Goal: Transaction & Acquisition: Purchase product/service

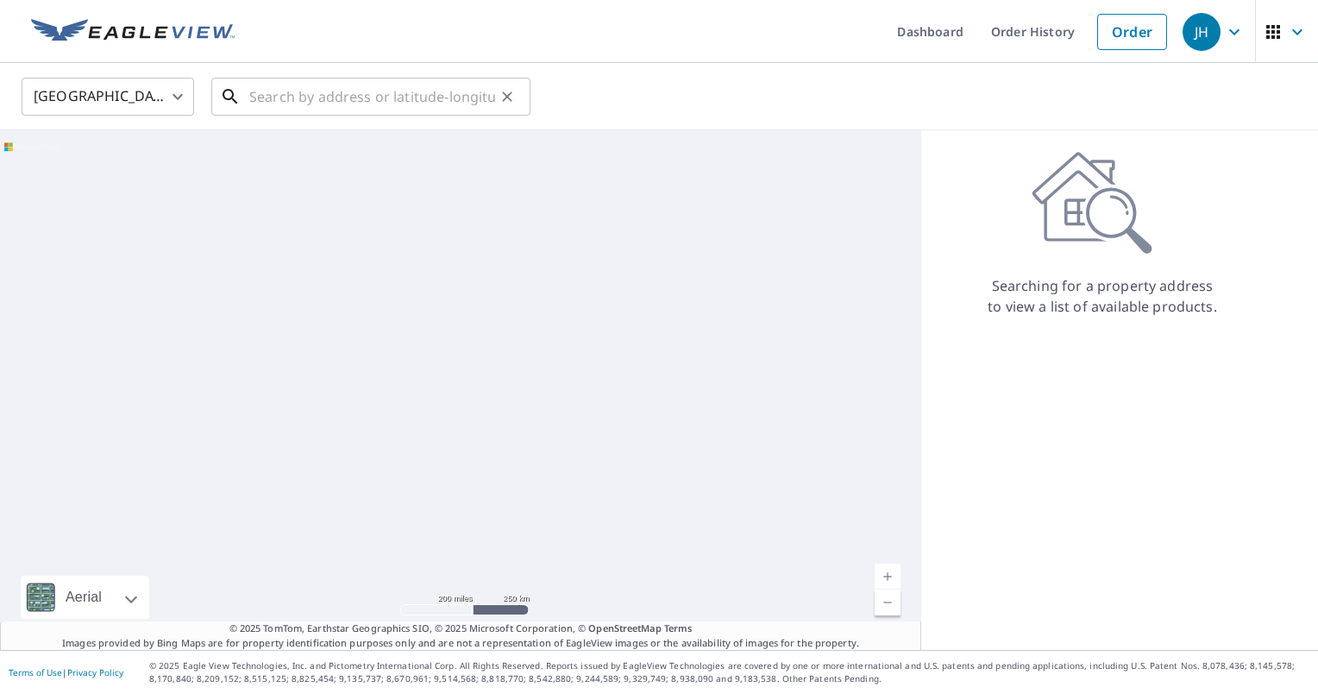
click at [291, 99] on input "text" at bounding box center [372, 96] width 246 height 48
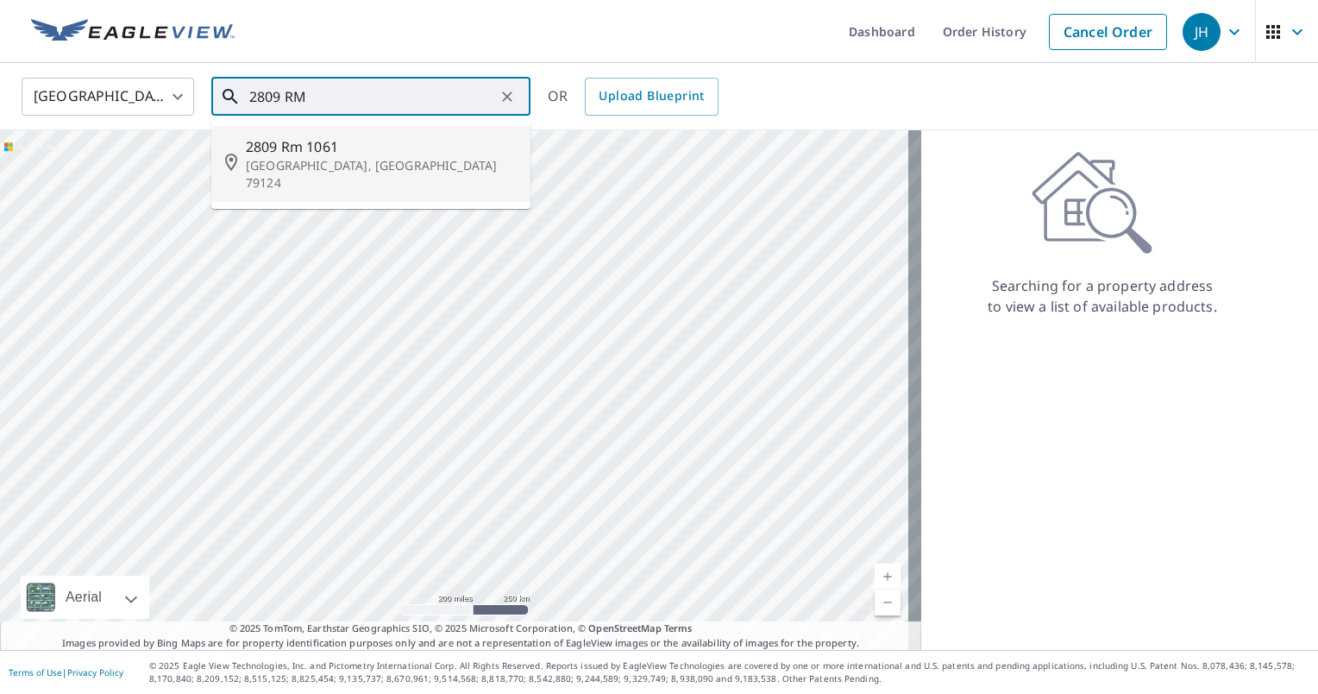
click at [293, 144] on span "2809 Rm 1061" at bounding box center [381, 146] width 271 height 21
type input "[STREET_ADDRESS]"
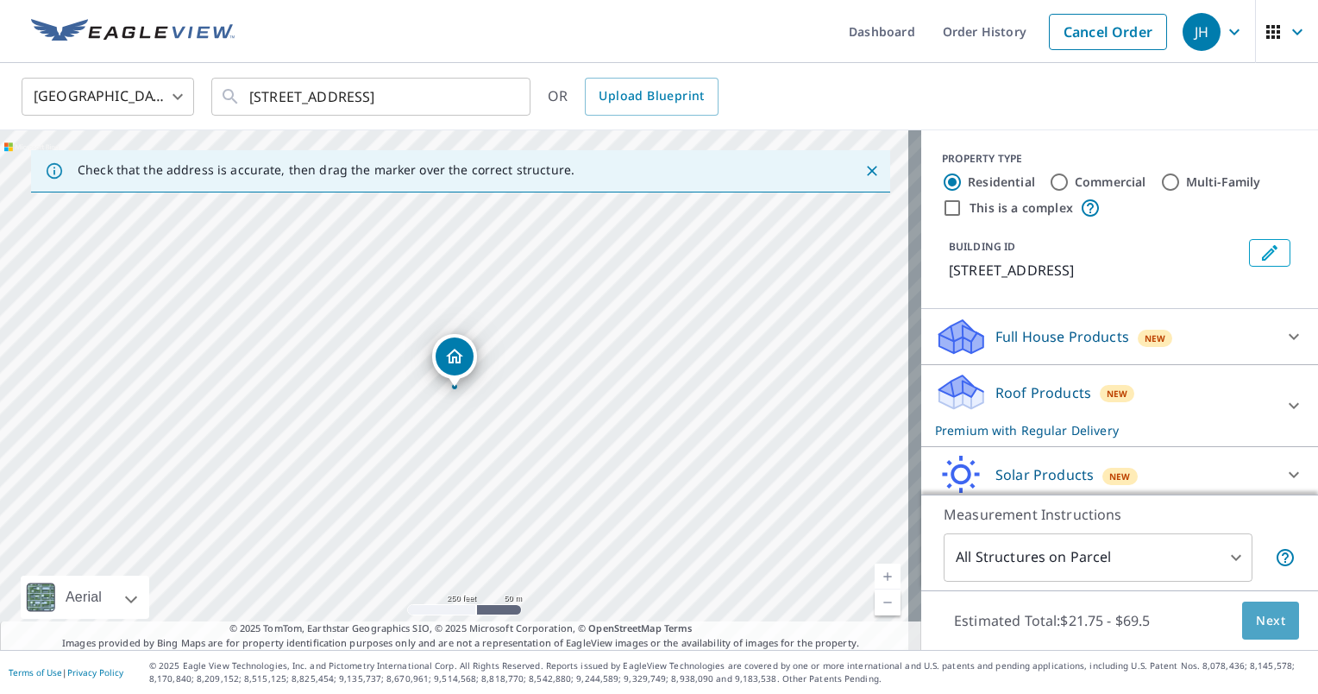
click at [1263, 616] on span "Next" at bounding box center [1270, 621] width 29 height 22
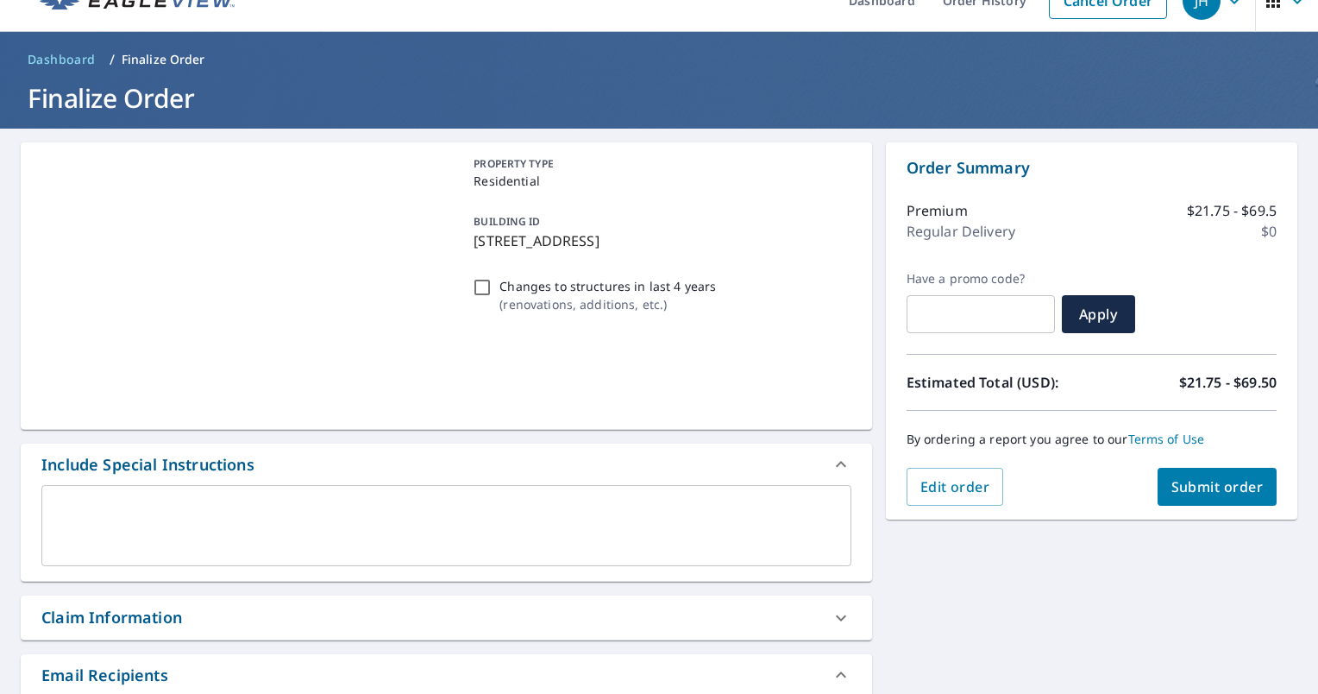
scroll to position [86, 0]
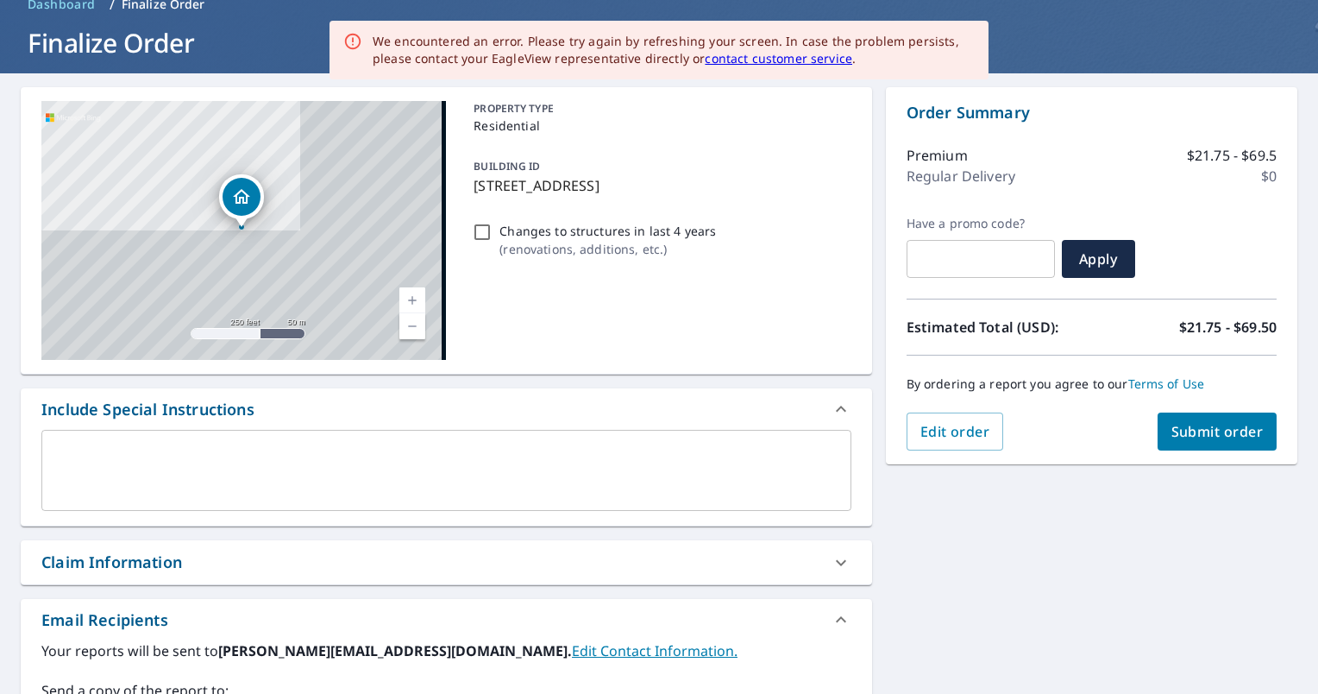
click at [400, 556] on div "Claim Information" at bounding box center [430, 561] width 779 height 23
checkbox input "true"
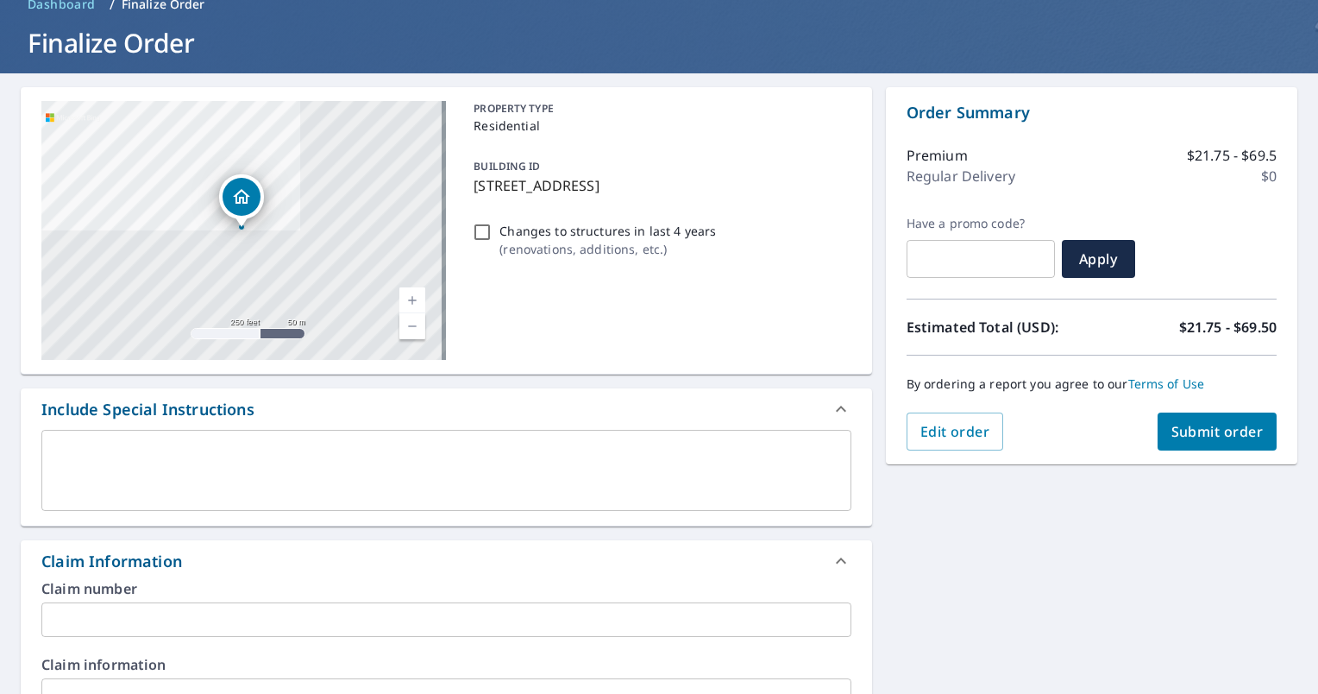
click at [292, 611] on input "text" at bounding box center [446, 619] width 810 height 35
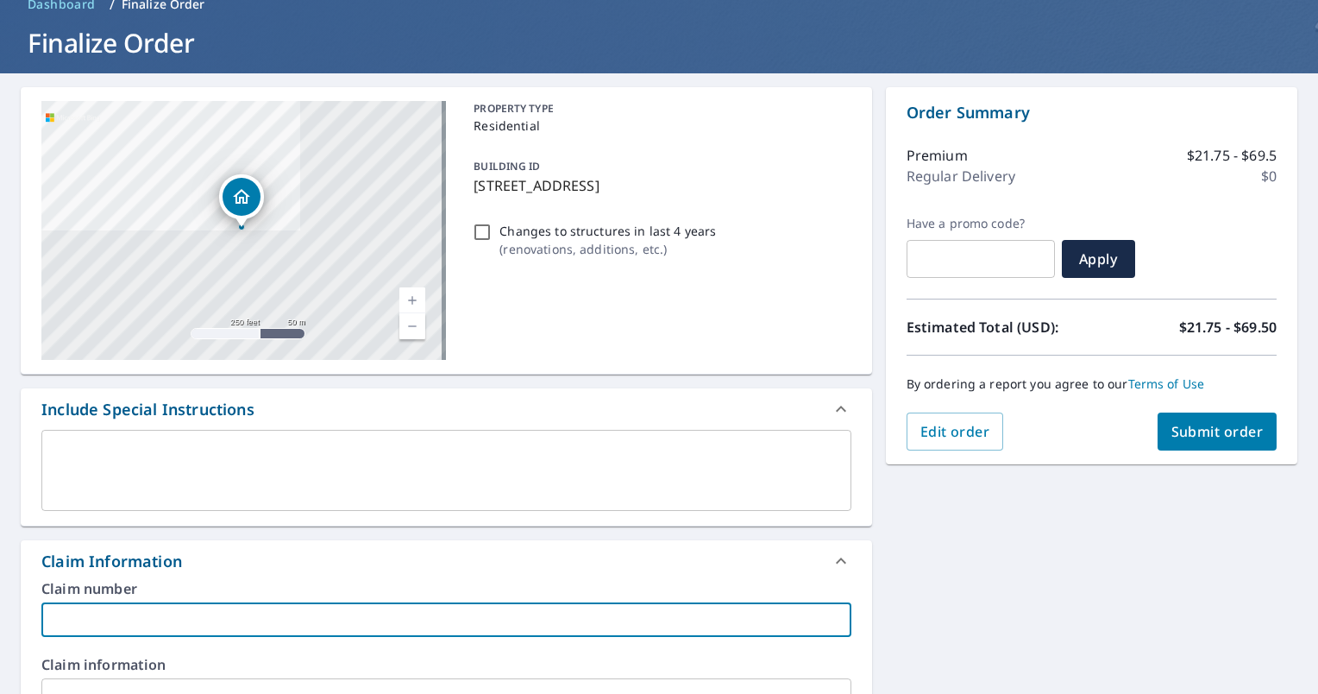
type input "J"
checkbox input "true"
type input "[PERSON_NAME]"
checkbox input "true"
type input "Jam"
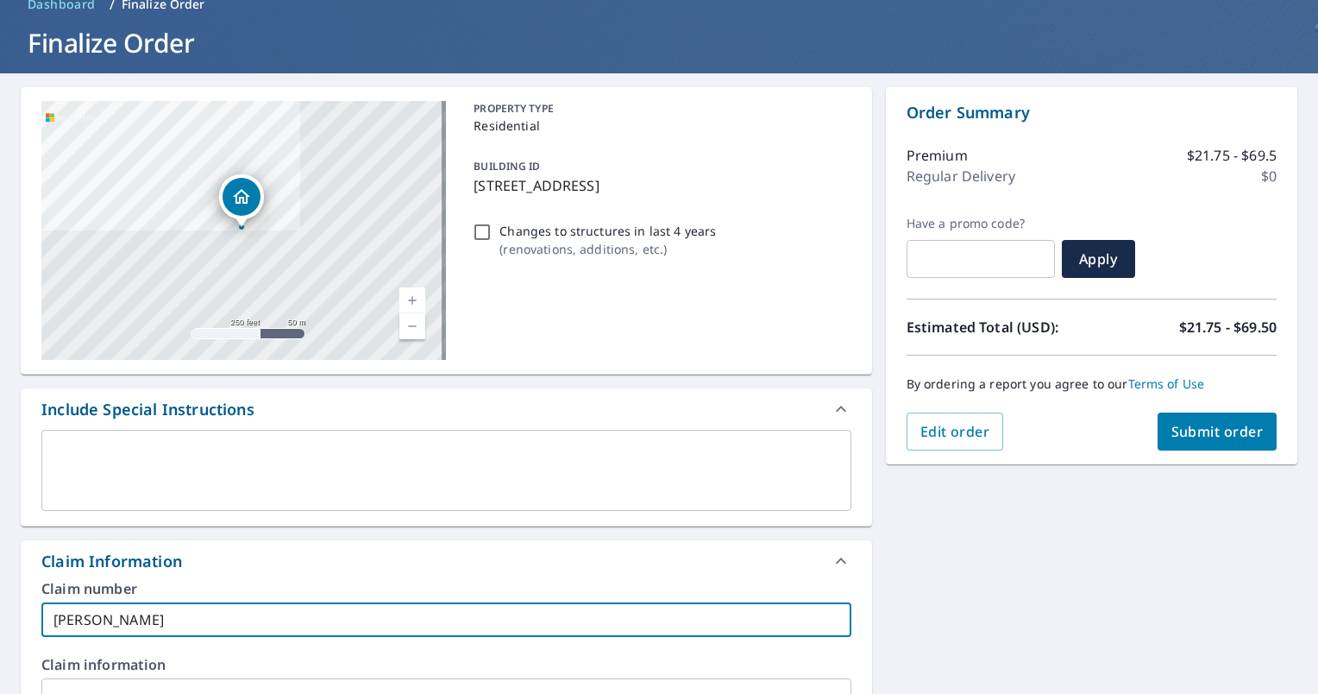
checkbox input "true"
type input "[PERSON_NAME]"
checkbox input "true"
type input "[PERSON_NAME]"
checkbox input "true"
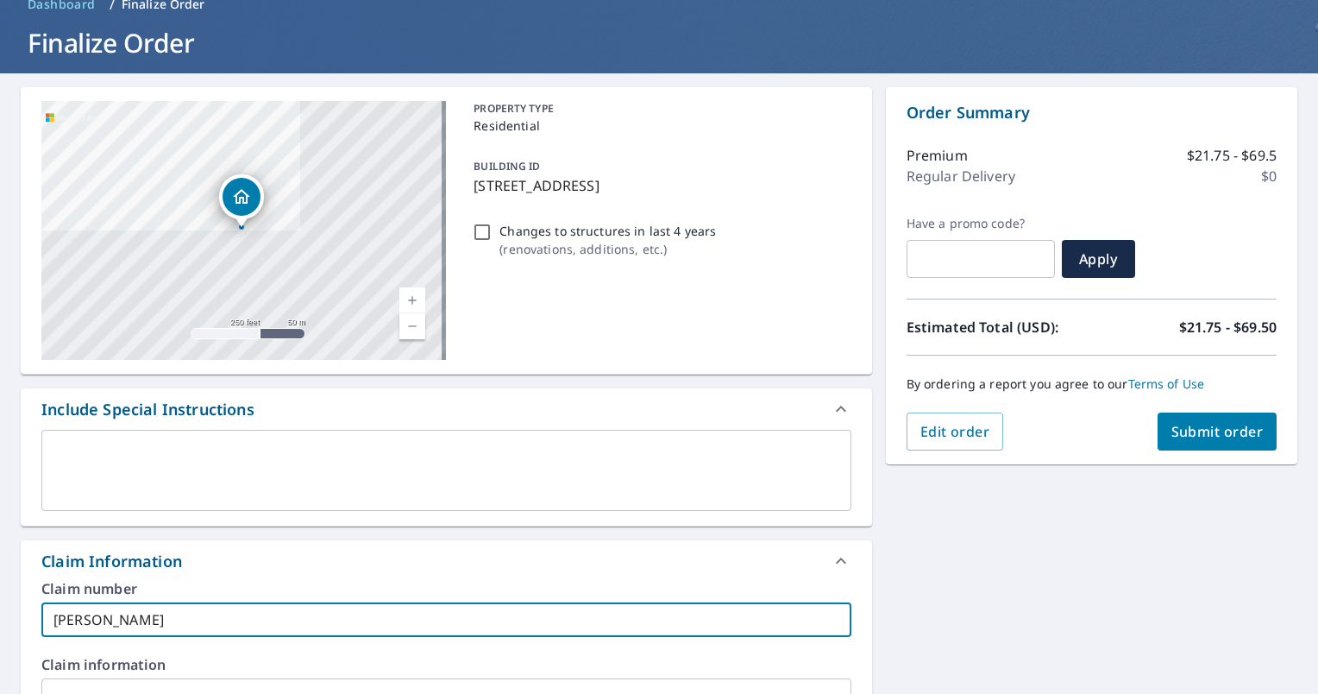
type input "[PERSON_NAME]"
checkbox input "true"
type input "[PERSON_NAME]"
checkbox input "true"
type input "[PERSON_NAME]"
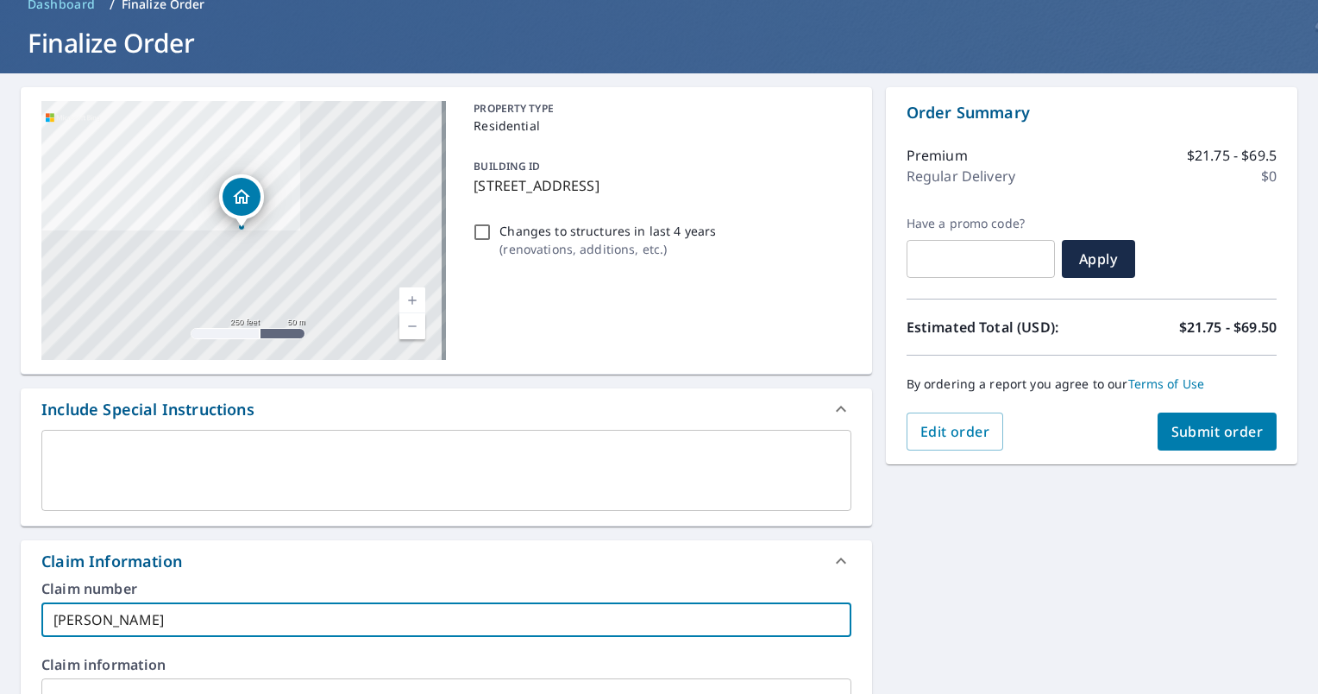
checkbox input "true"
type input "[PERSON_NAME]"
checkbox input "true"
type input "[PERSON_NAME]"
checkbox input "true"
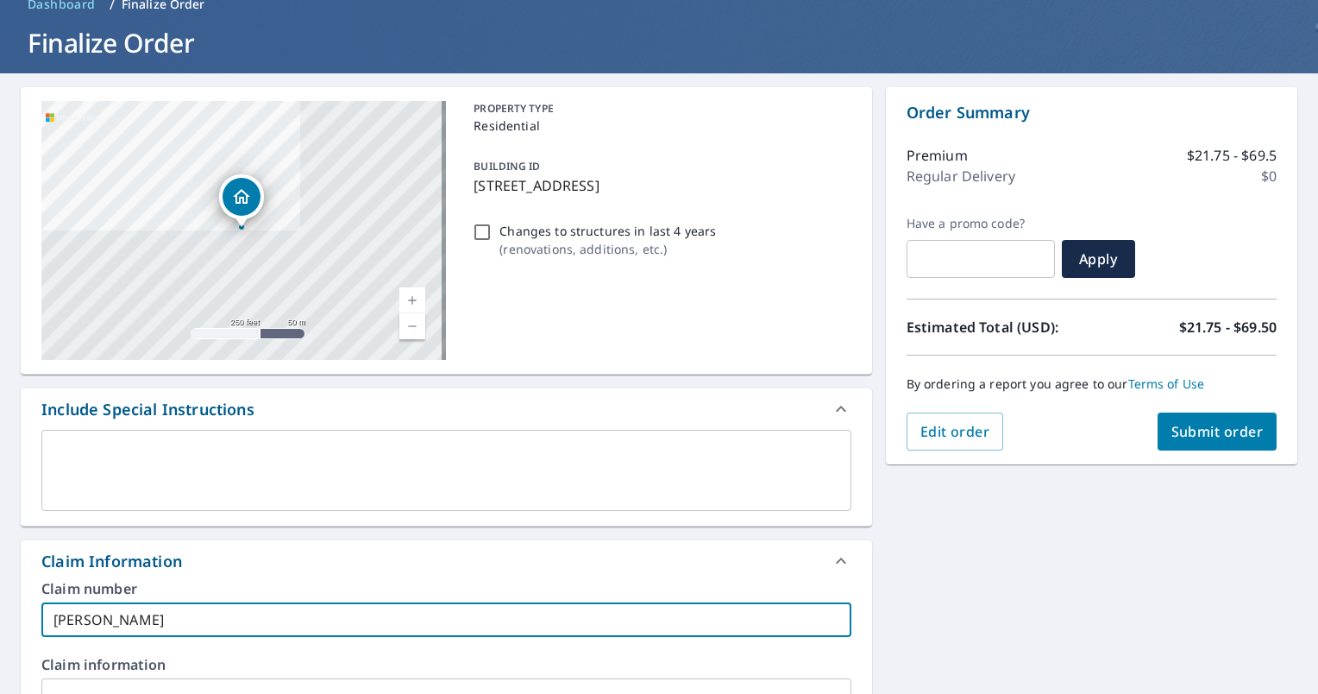
type input "[PERSON_NAME]"
checkbox input "true"
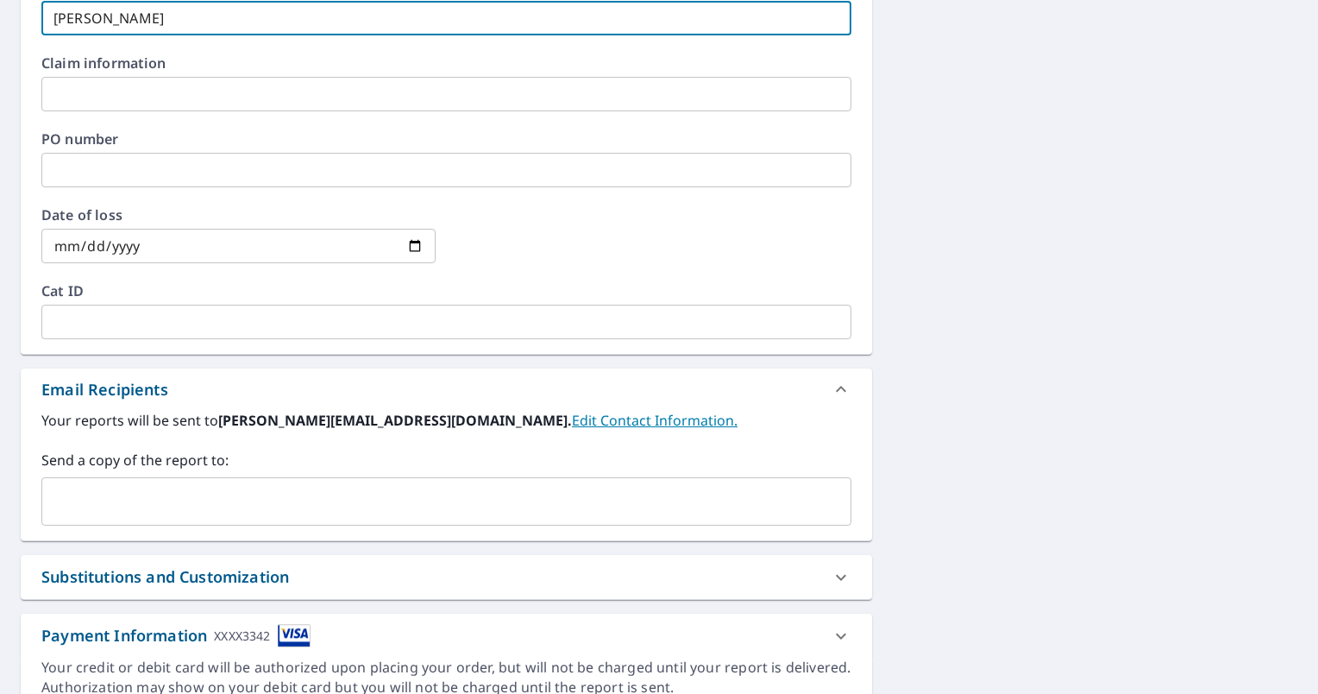
scroll to position [690, 0]
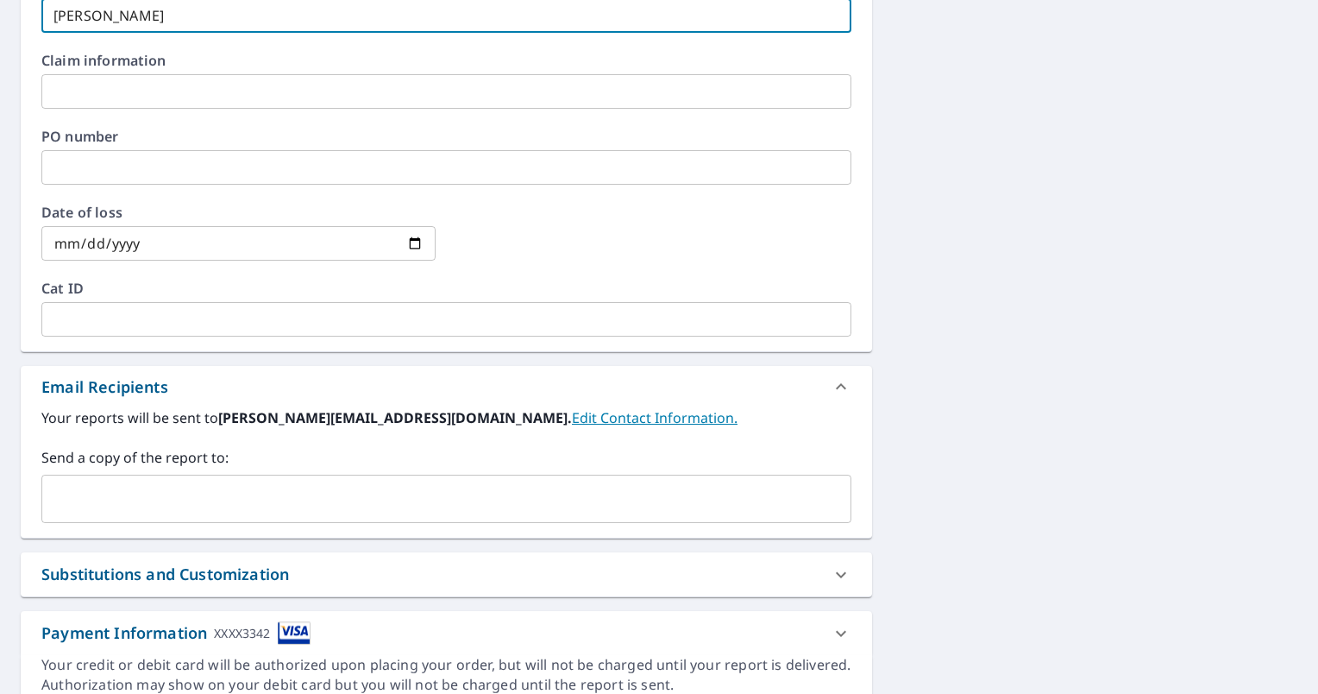
type input "[PERSON_NAME]"
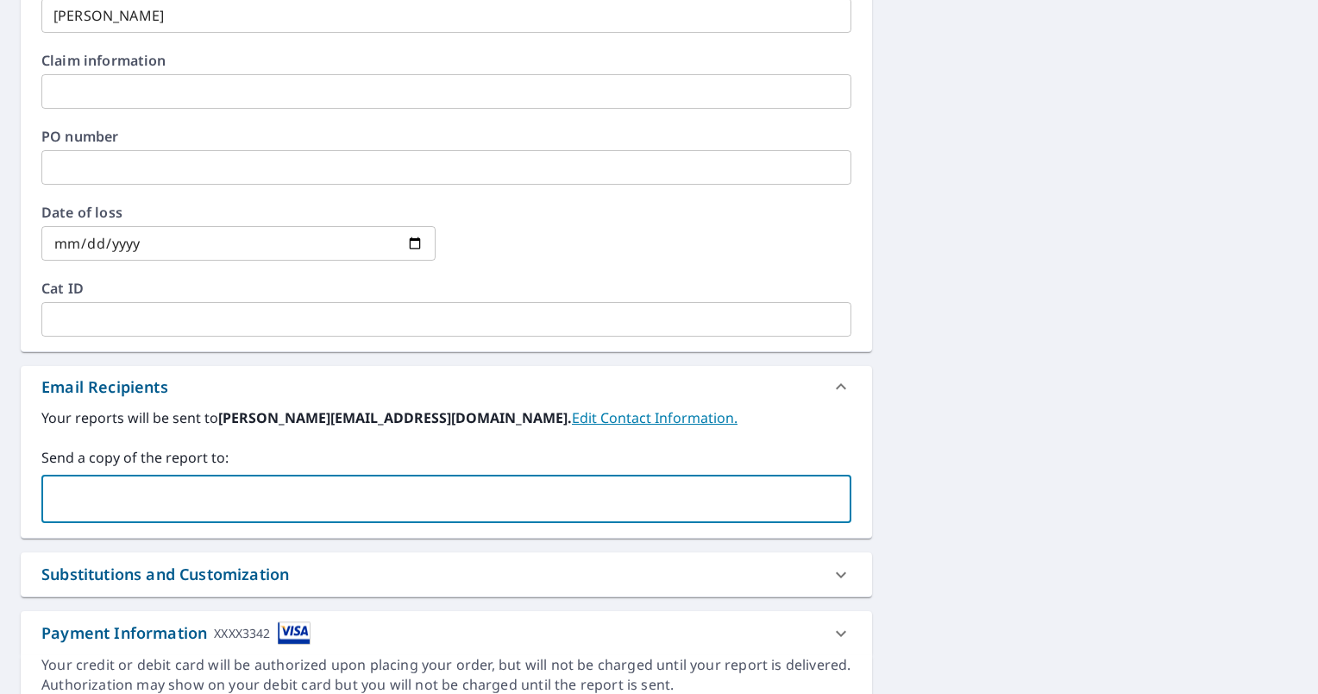
click at [244, 514] on input "text" at bounding box center [433, 498] width 769 height 33
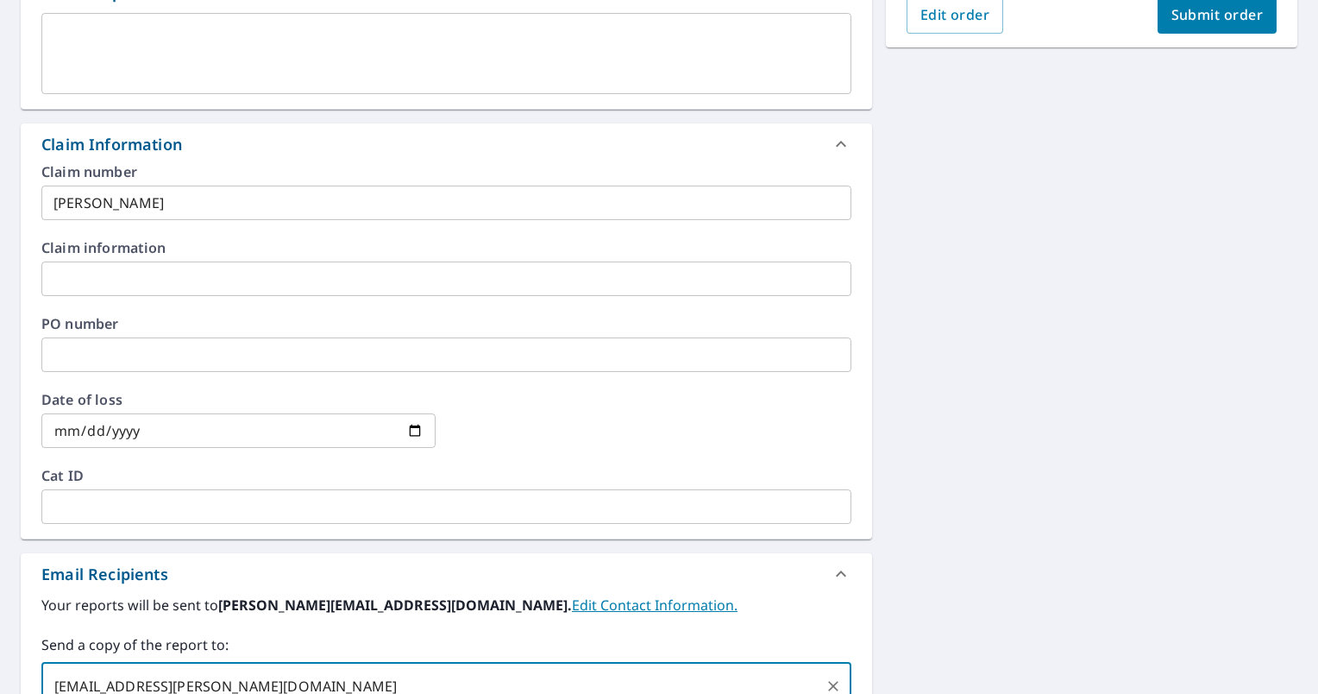
scroll to position [330, 0]
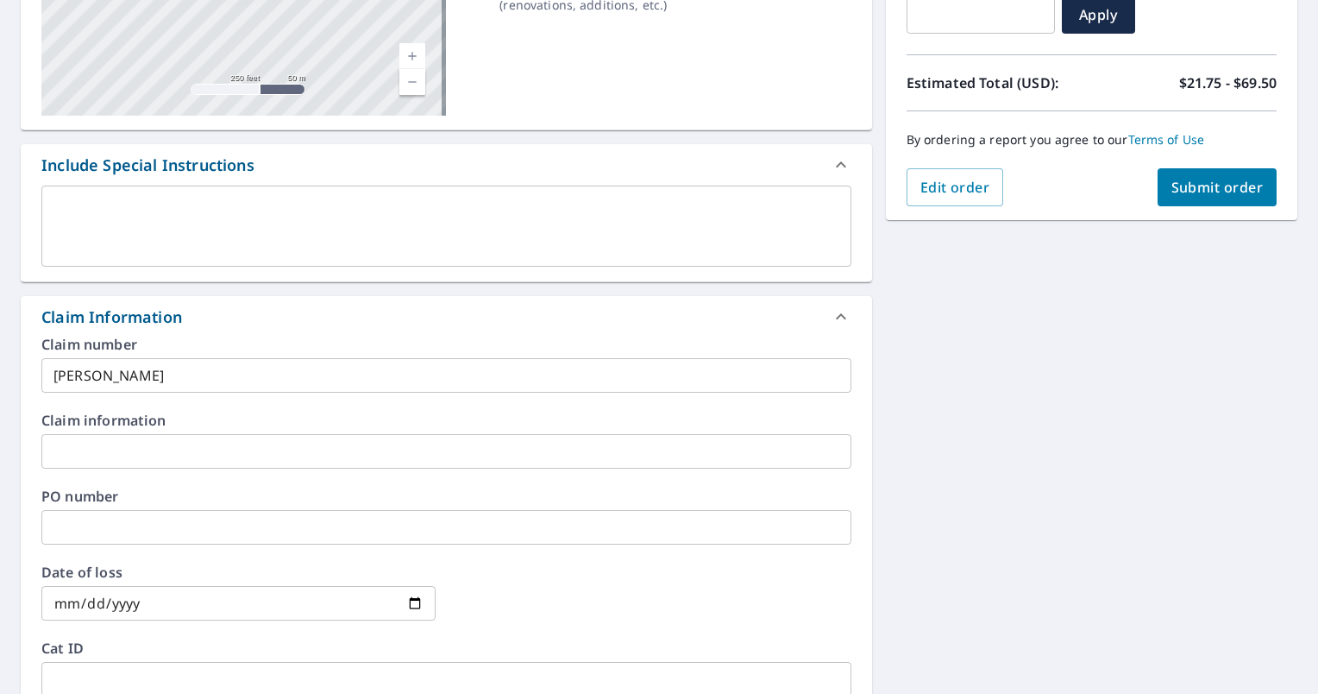
type input "[EMAIL_ADDRESS][PERSON_NAME][DOMAIN_NAME]"
click at [1184, 186] on span "Submit order" at bounding box center [1217, 187] width 92 height 19
checkbox input "true"
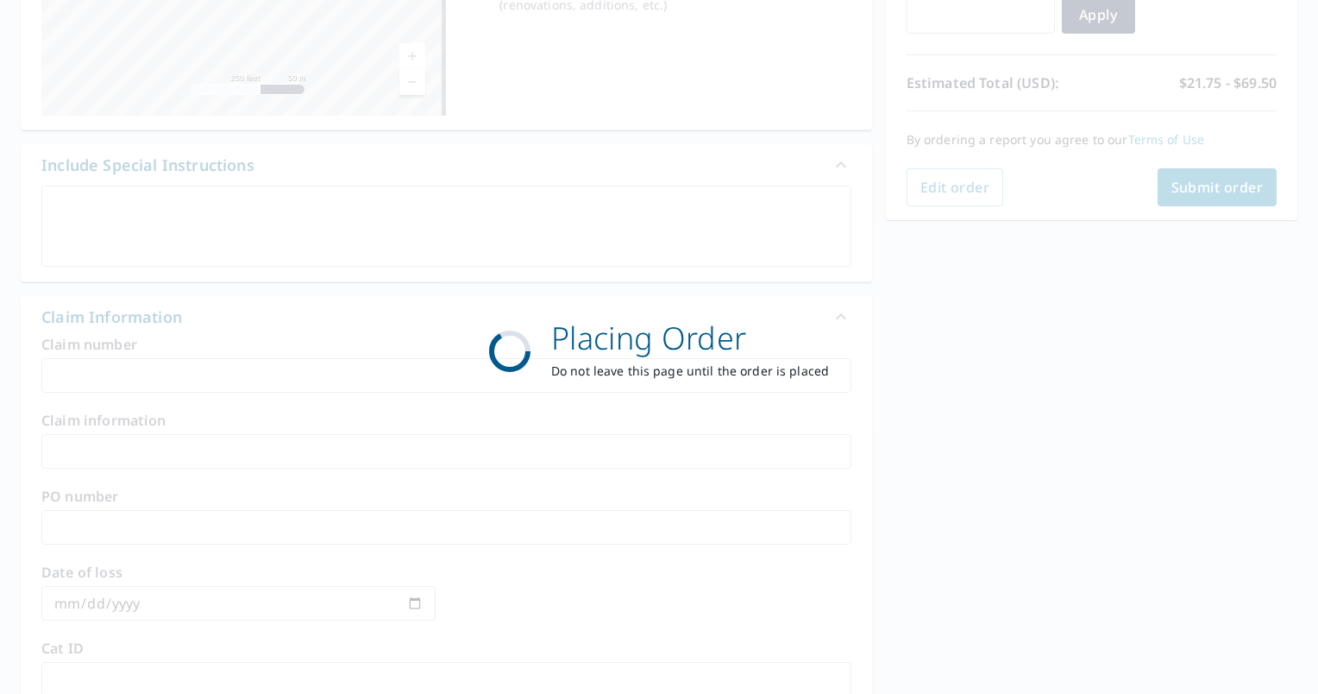
scroll to position [321, 0]
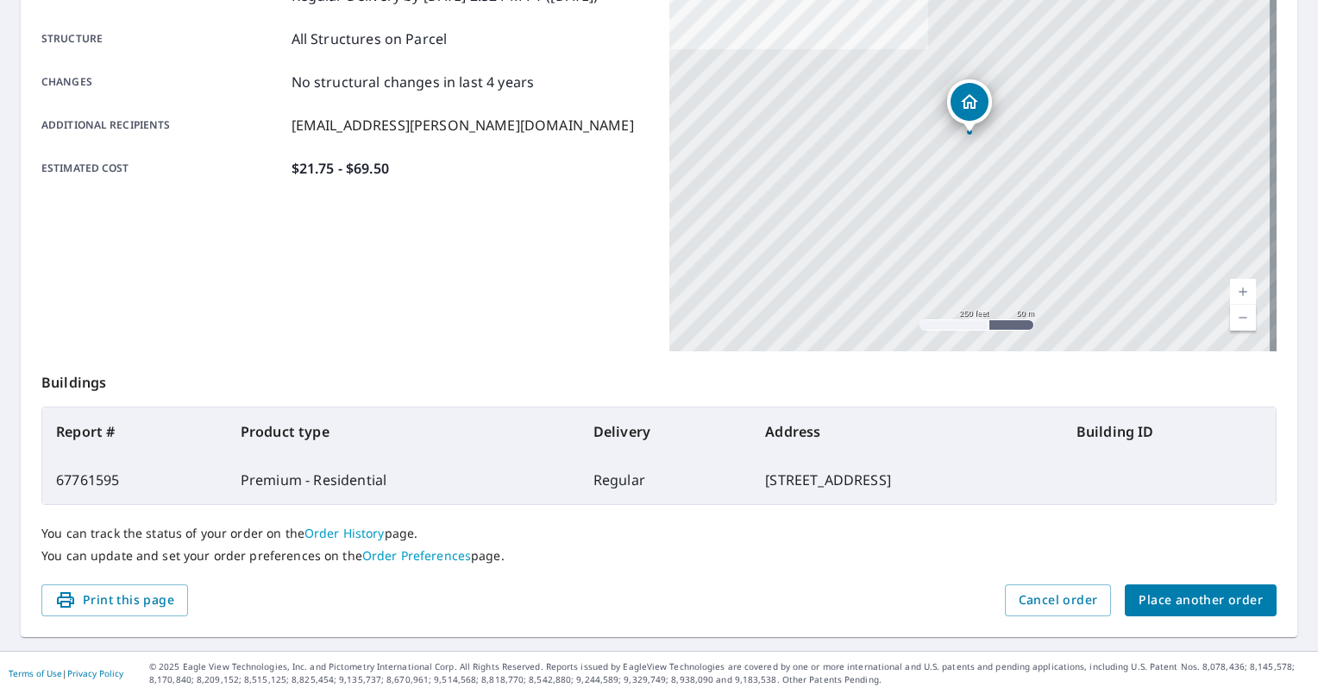
click at [1204, 593] on span "Place another order" at bounding box center [1201, 600] width 124 height 22
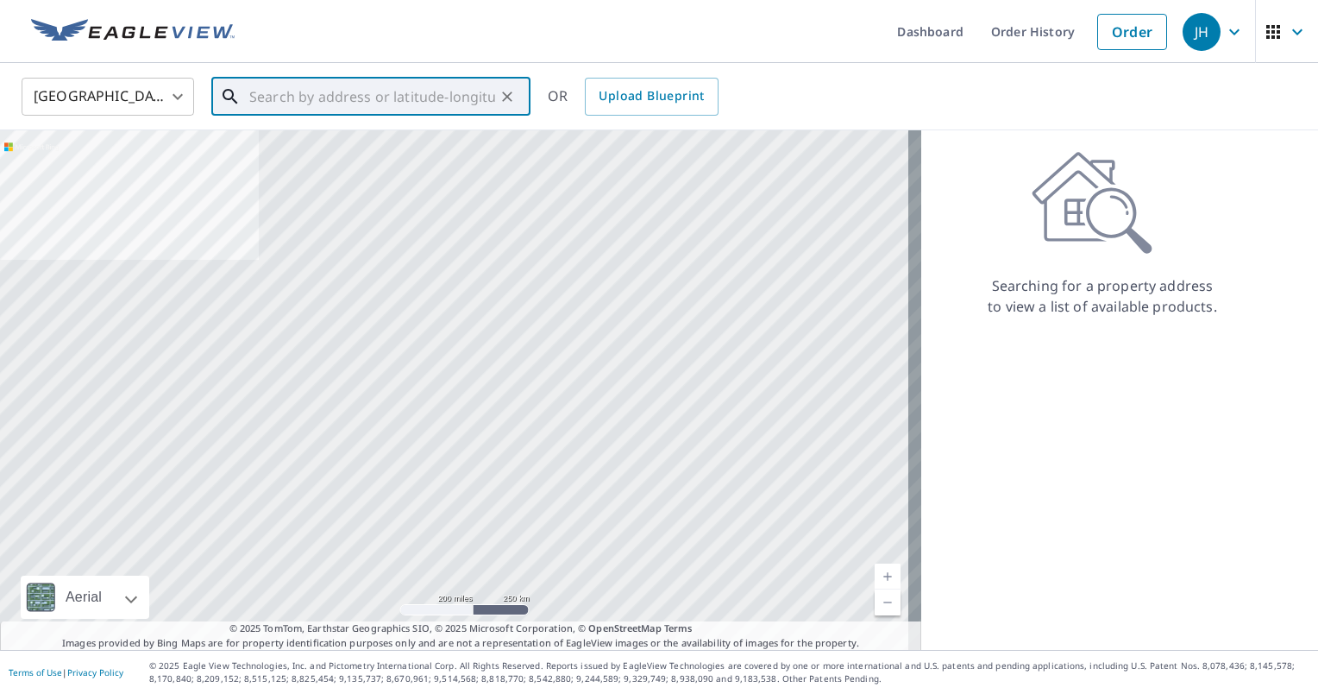
click at [297, 97] on input "text" at bounding box center [372, 96] width 246 height 48
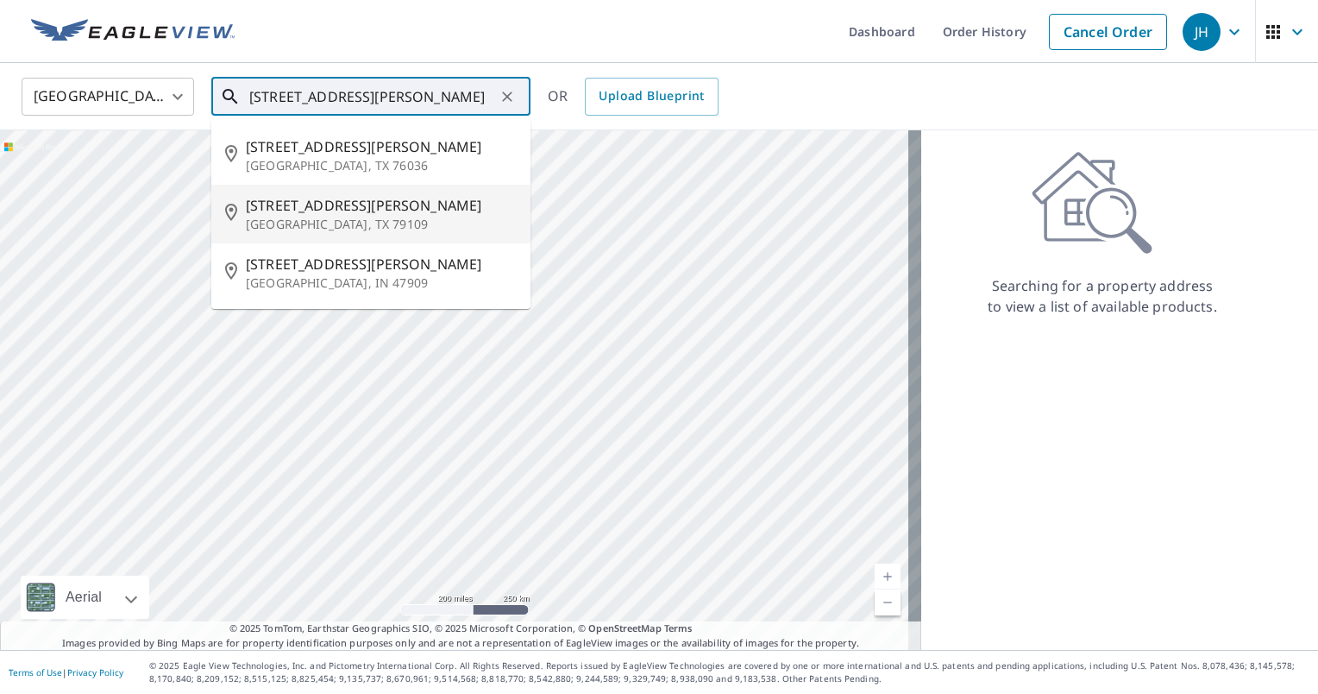
click at [431, 197] on span "[STREET_ADDRESS][PERSON_NAME]" at bounding box center [381, 205] width 271 height 21
type input "[STREET_ADDRESS][PERSON_NAME]"
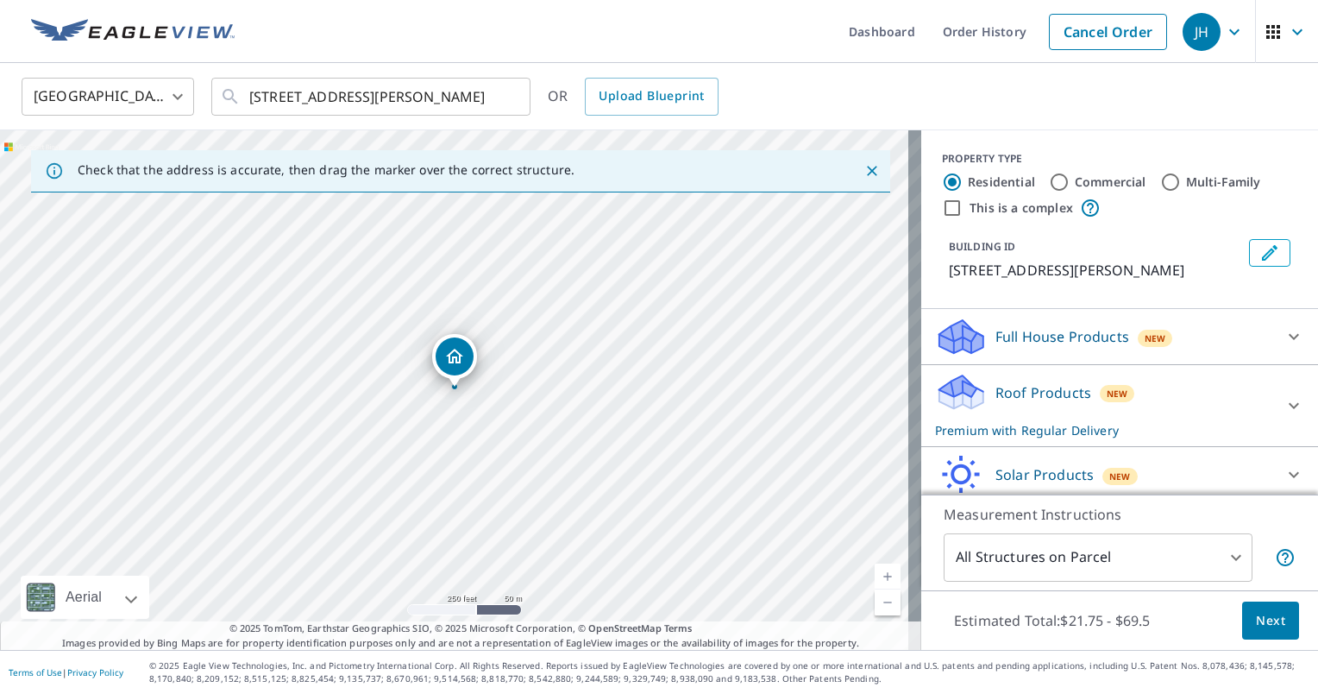
click at [1256, 611] on span "Next" at bounding box center [1270, 621] width 29 height 22
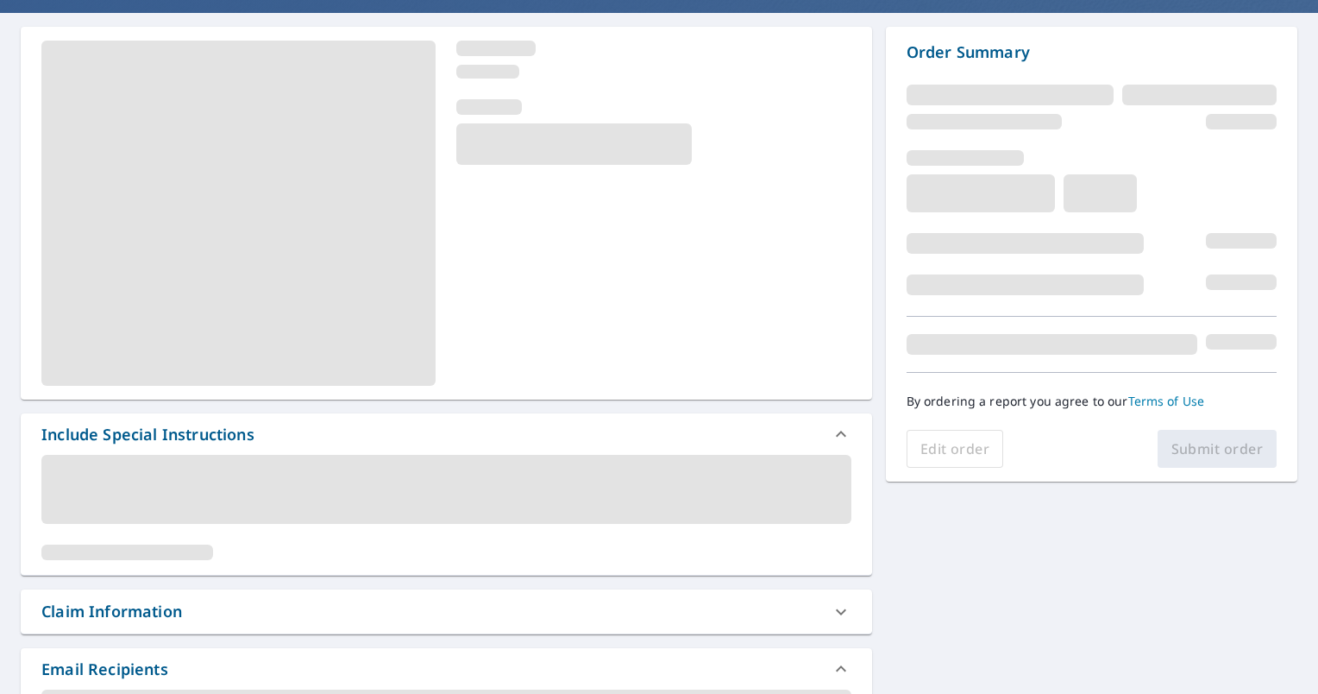
scroll to position [173, 0]
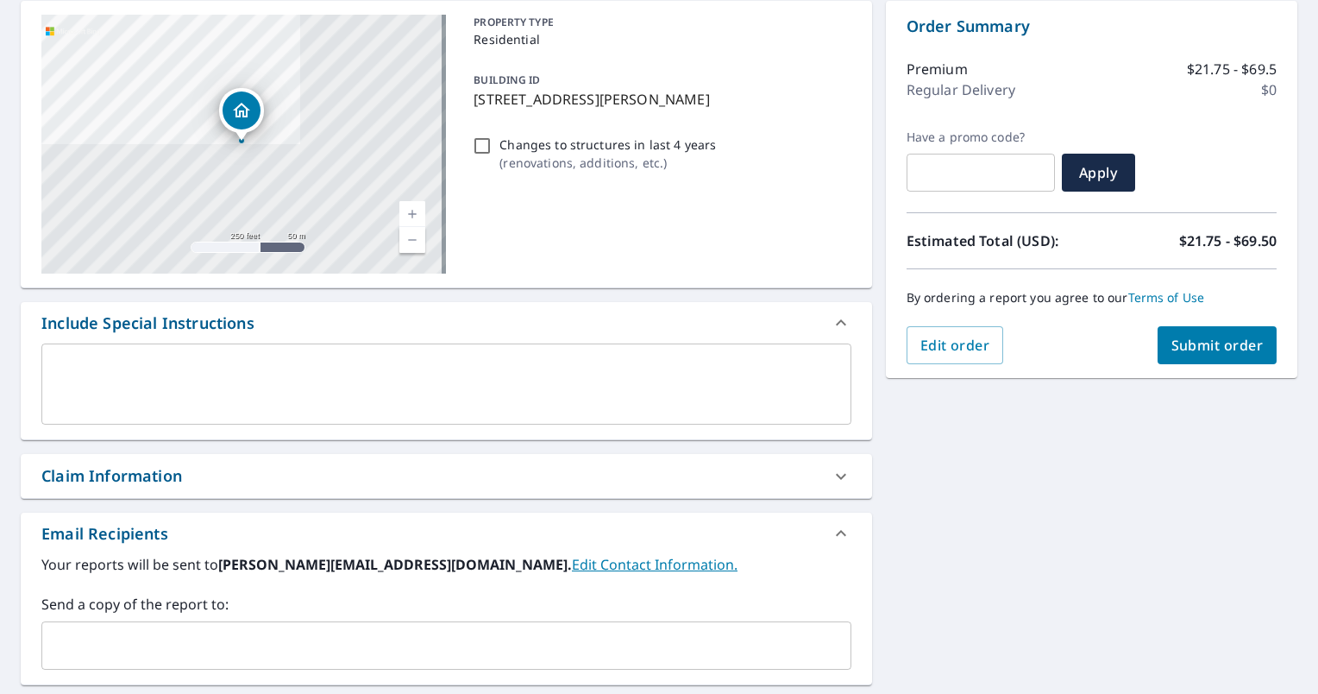
click at [267, 489] on div "Claim Information" at bounding box center [446, 476] width 851 height 44
checkbox input "true"
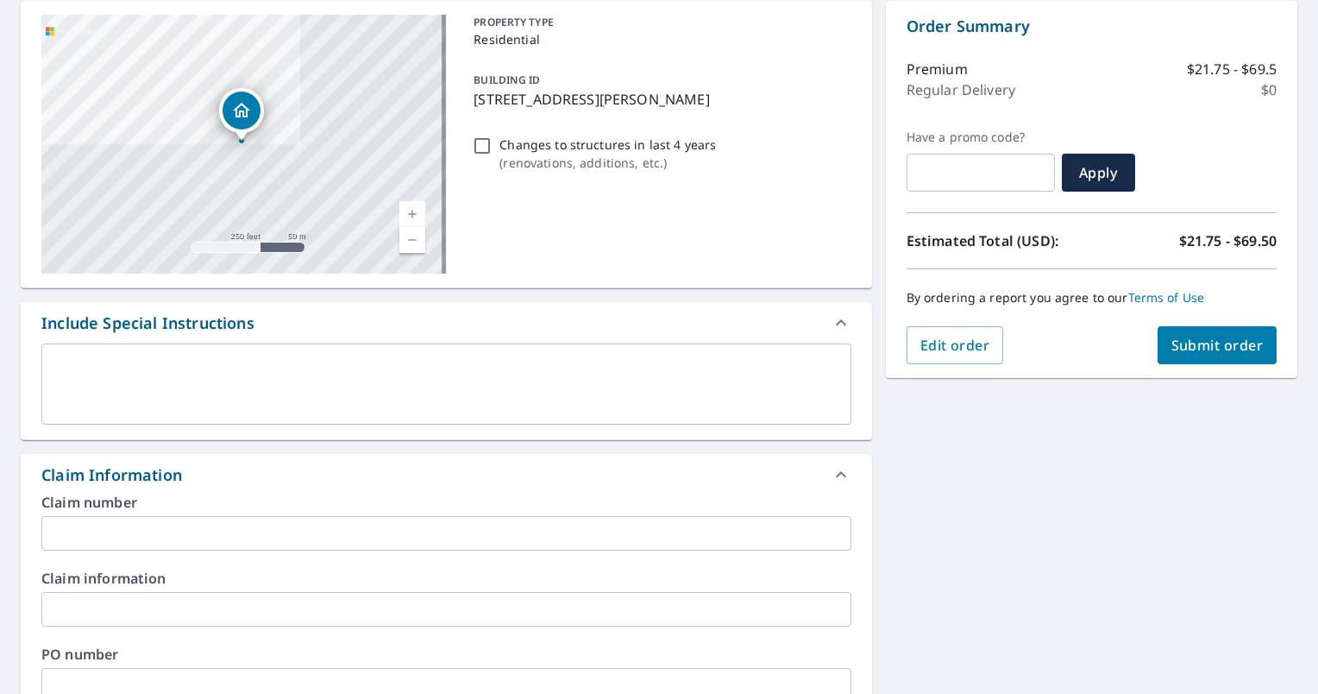
click at [254, 522] on input "text" at bounding box center [446, 533] width 810 height 35
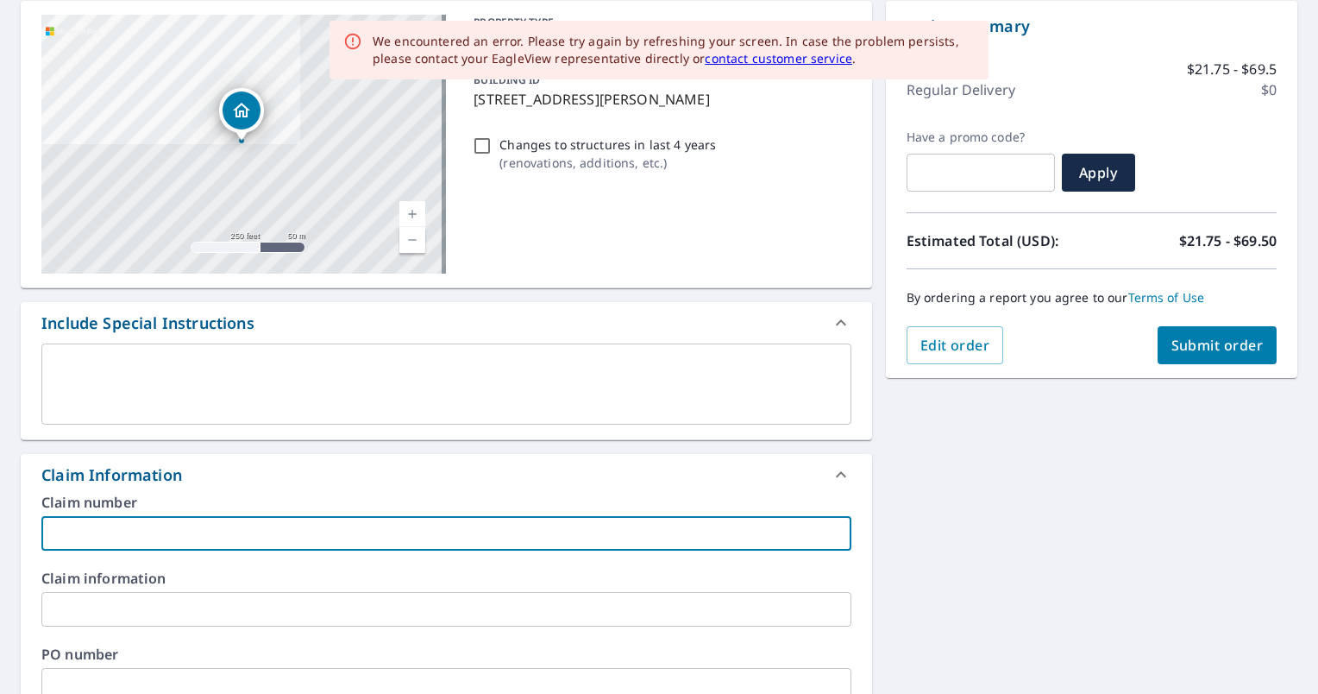
type input "J"
checkbox input "true"
type input "Jo"
checkbox input "true"
type input "[PERSON_NAME]"
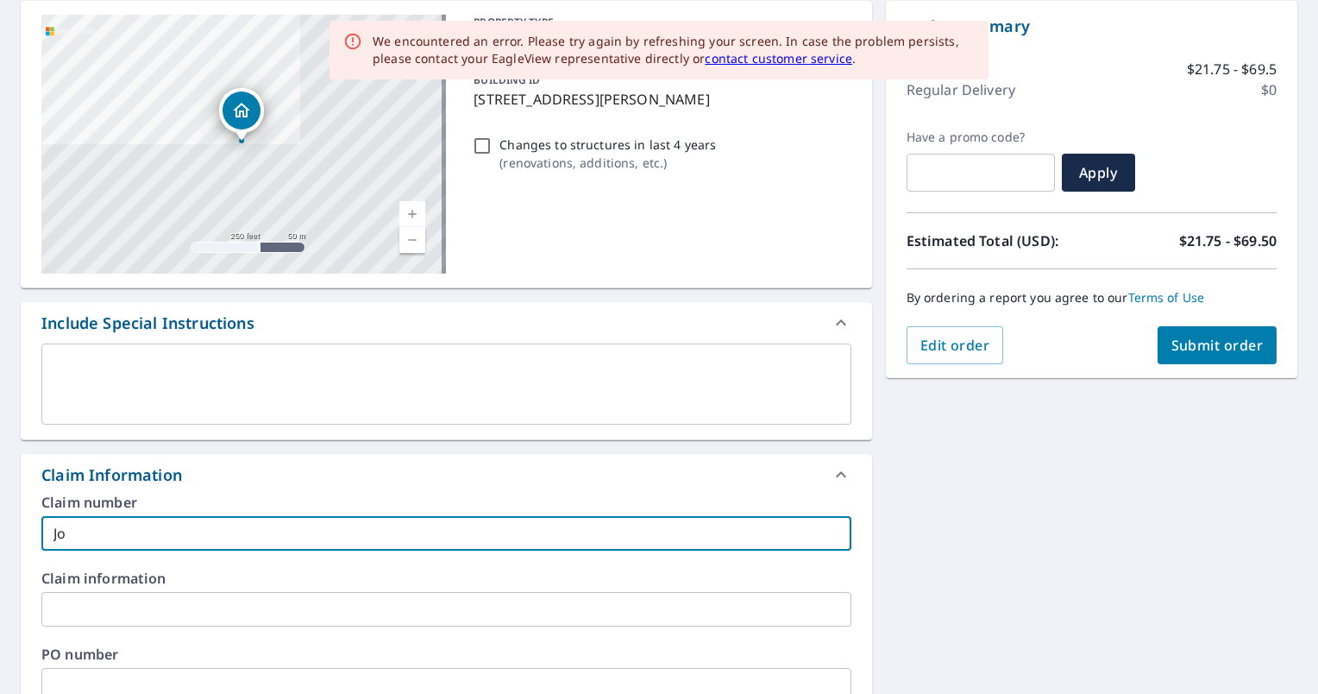
checkbox input "true"
type input "[PERSON_NAME]"
checkbox input "true"
type input "[PERSON_NAME]"
checkbox input "true"
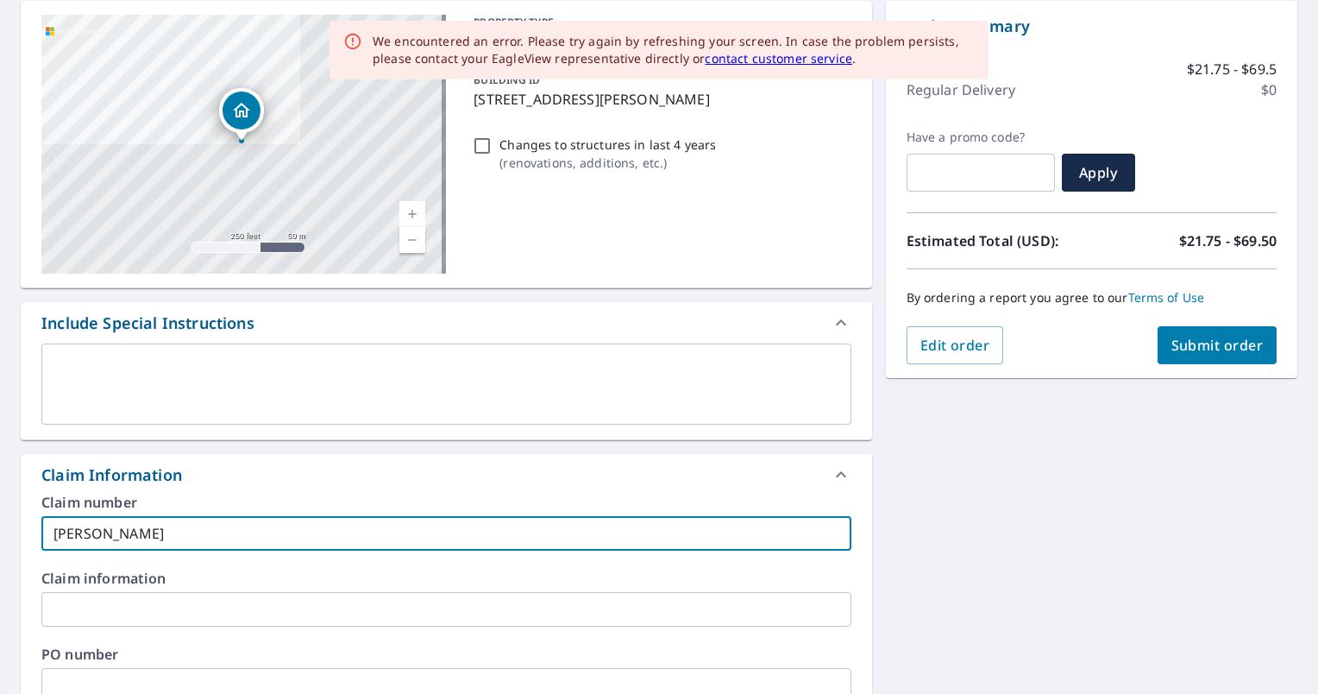
type input "[PERSON_NAME]"
checkbox input "true"
type input "[PERSON_NAME]"
checkbox input "true"
type input "[PERSON_NAME]"
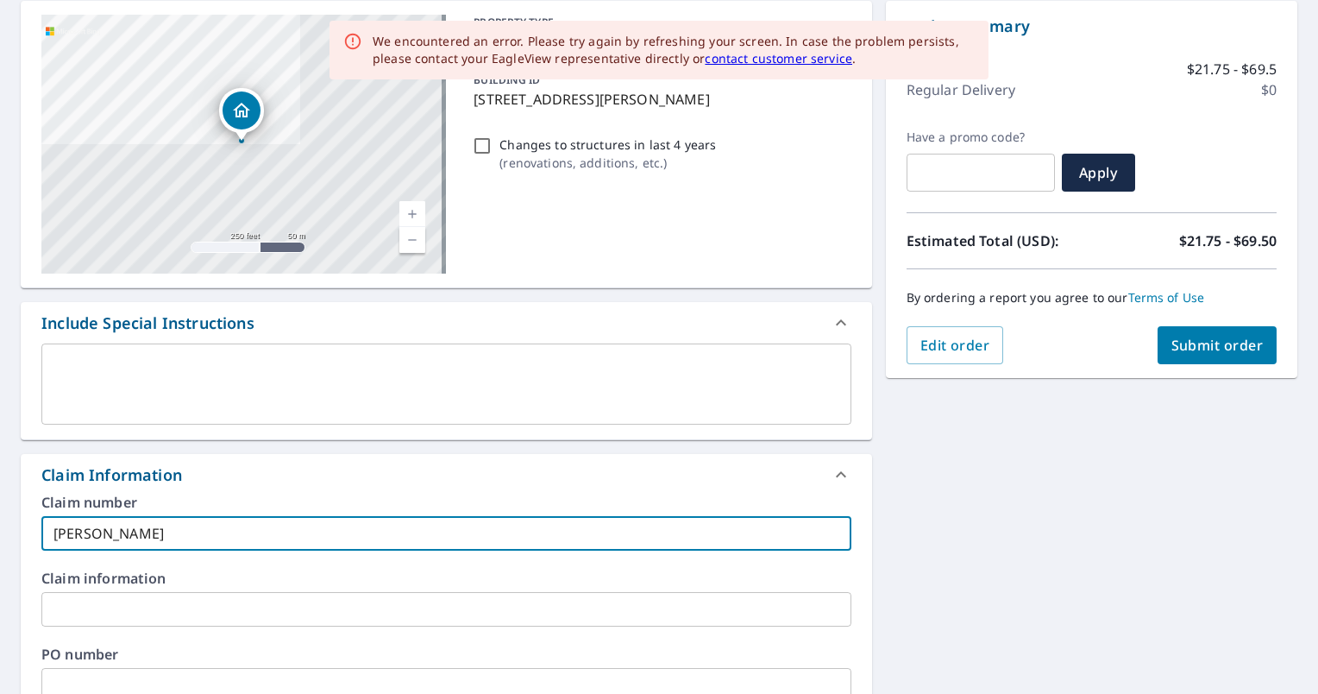
checkbox input "true"
type input "[PERSON_NAME]"
checkbox input "true"
type input "[PERSON_NAME]"
checkbox input "true"
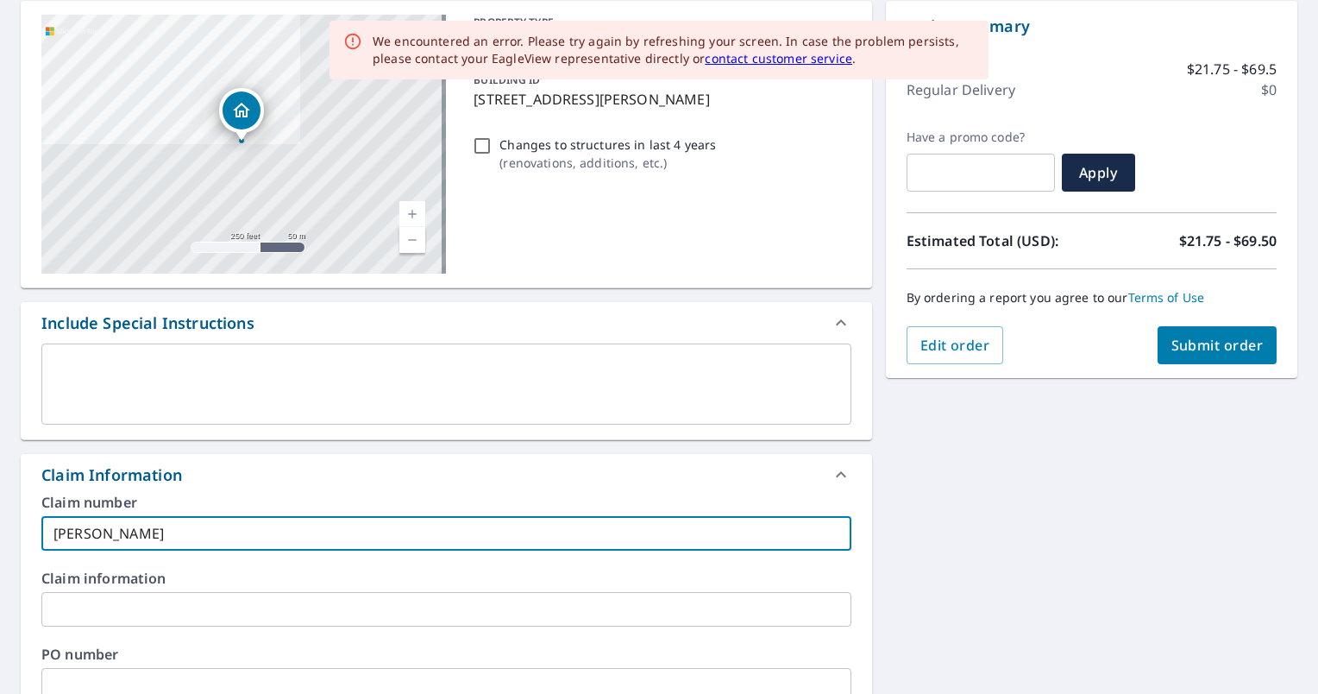
type input "[PERSON_NAME]"
checkbox input "true"
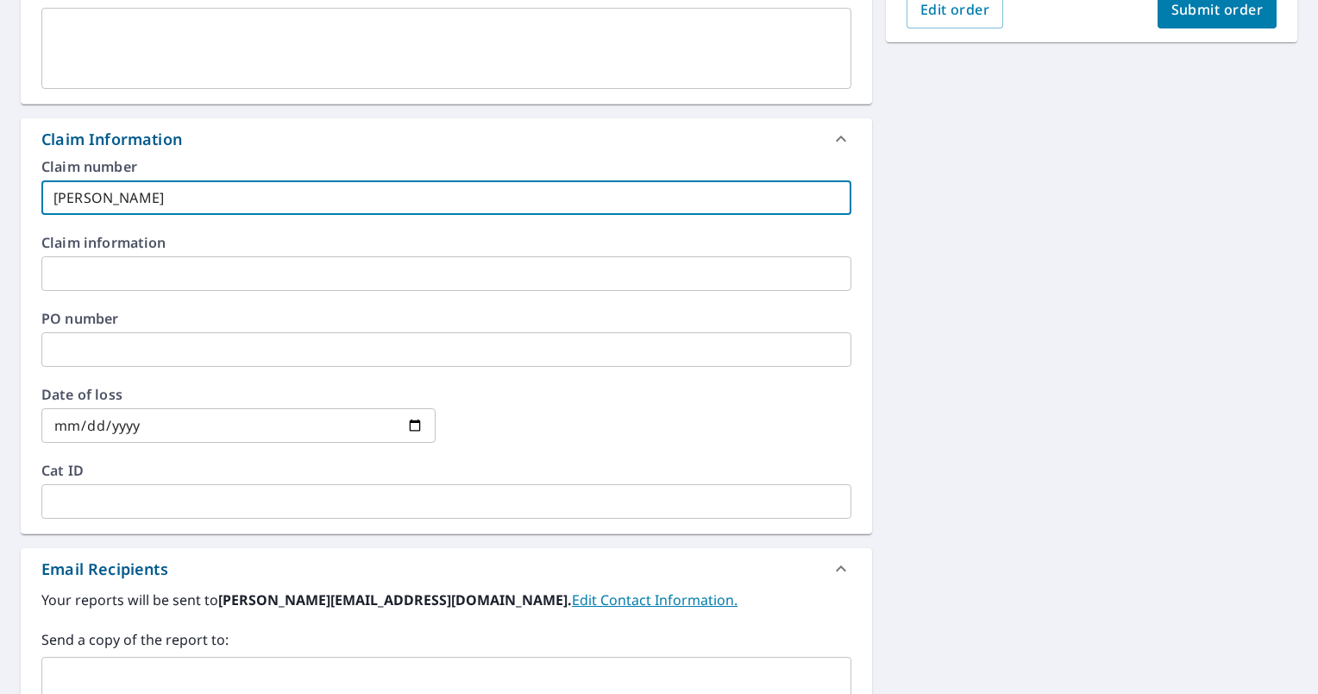
scroll to position [518, 0]
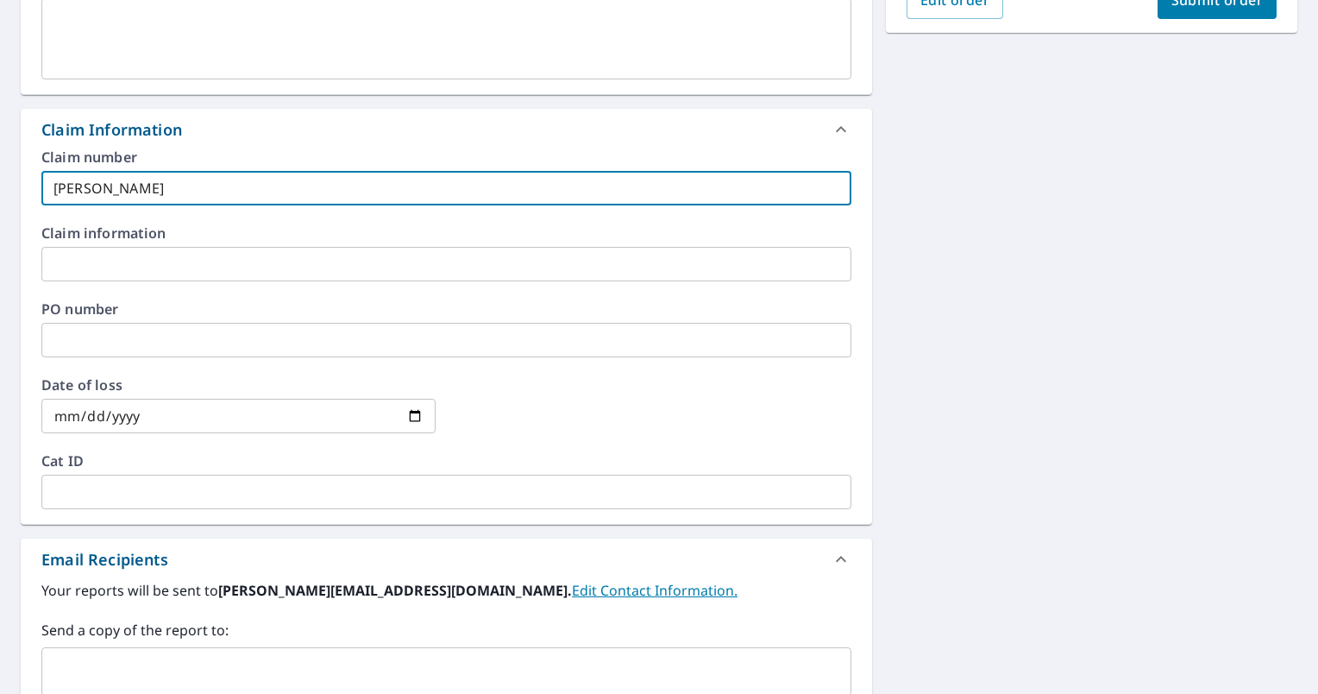
type input "[PERSON_NAME]"
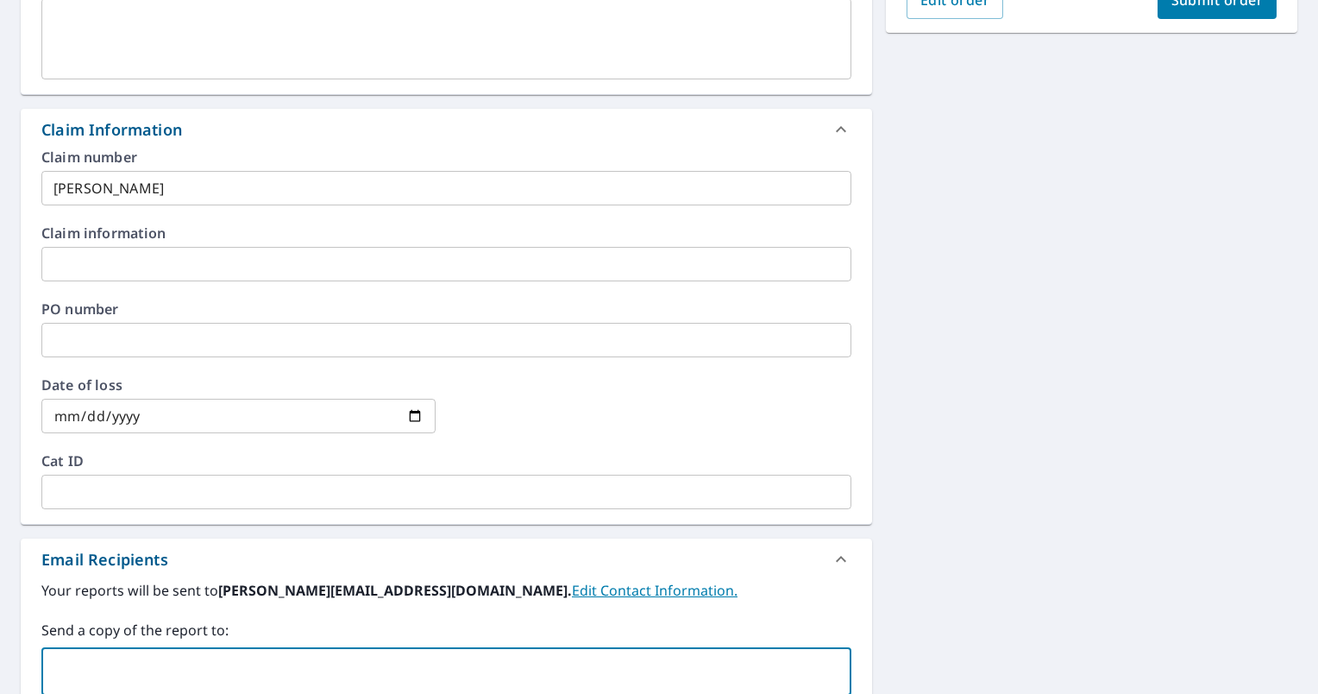
click at [190, 665] on input "text" at bounding box center [433, 671] width 769 height 33
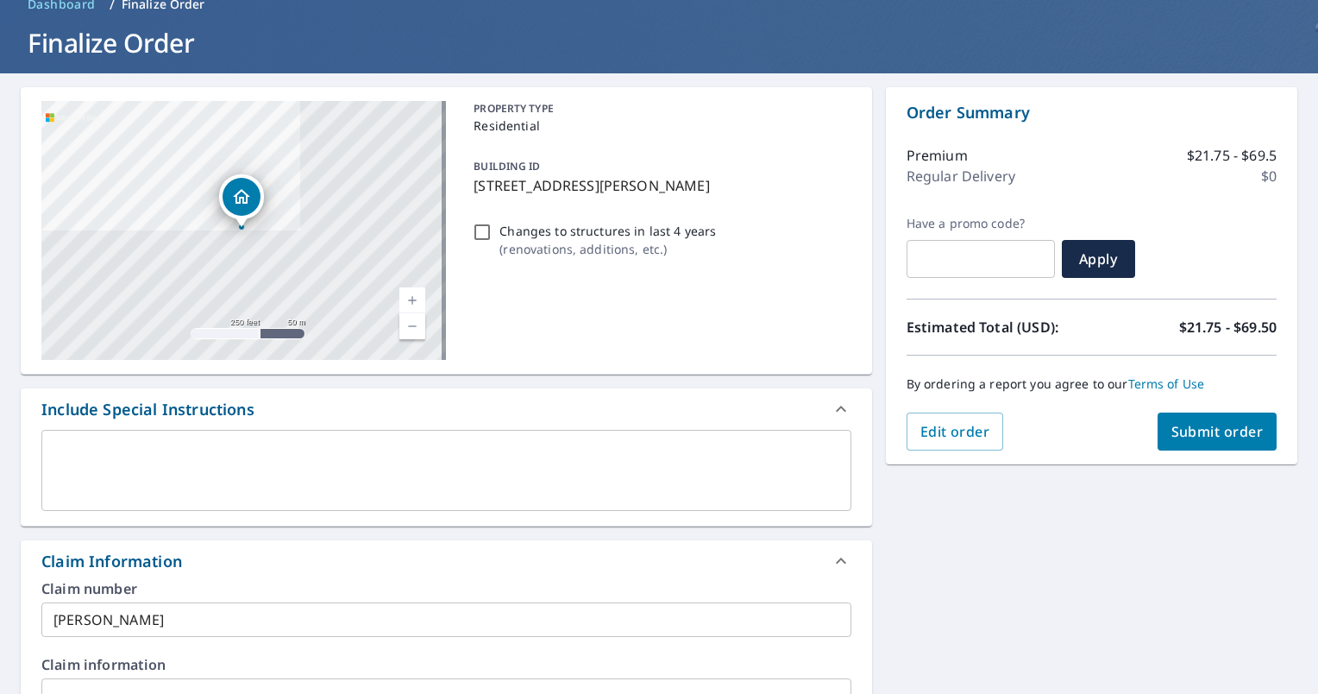
type input "[PERSON_NAME][EMAIL_ADDRESS][PERSON_NAME][DOMAIN_NAME]"
click at [1171, 434] on span "Submit order" at bounding box center [1217, 431] width 92 height 19
checkbox input "true"
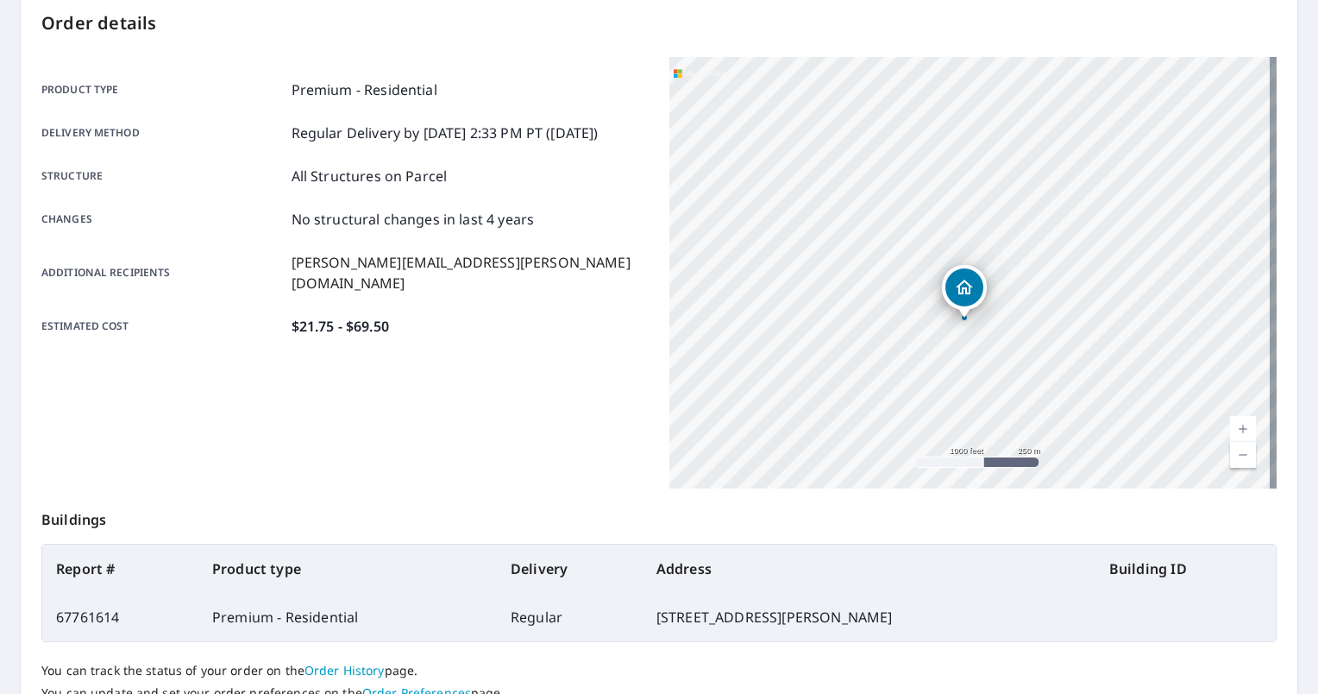
scroll to position [321, 0]
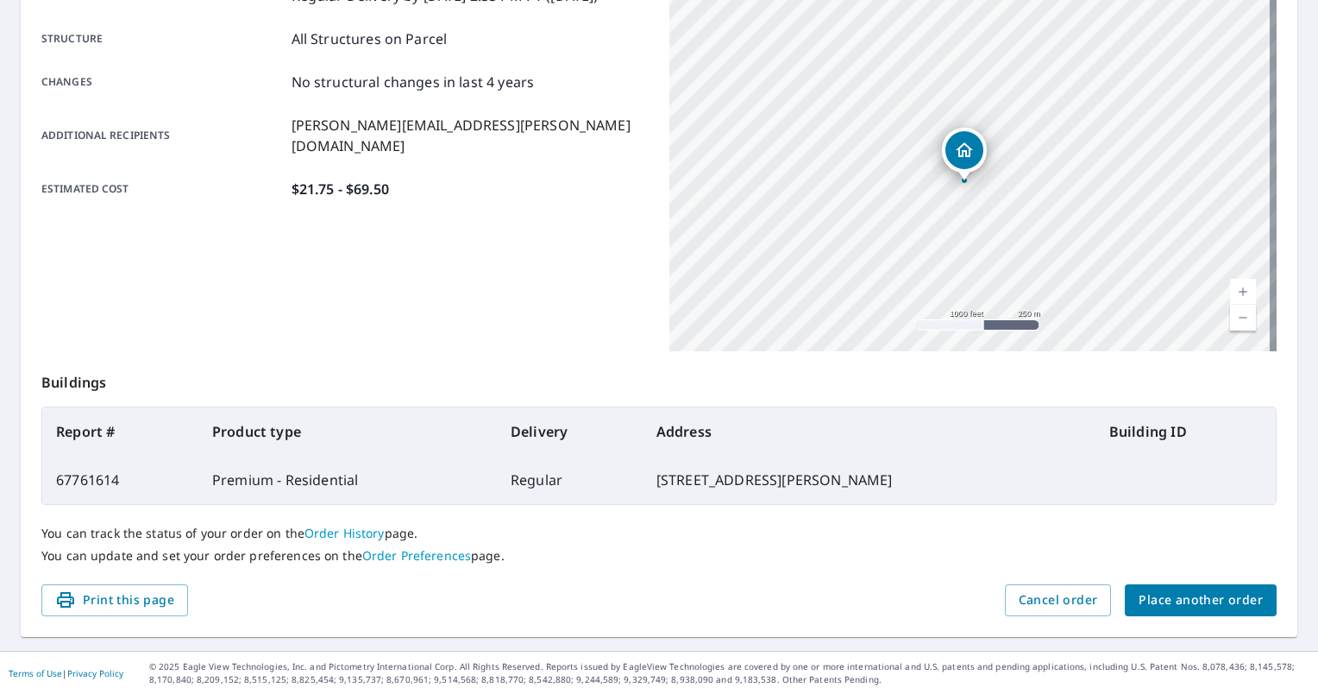
click at [1204, 593] on span "Place another order" at bounding box center [1201, 600] width 124 height 22
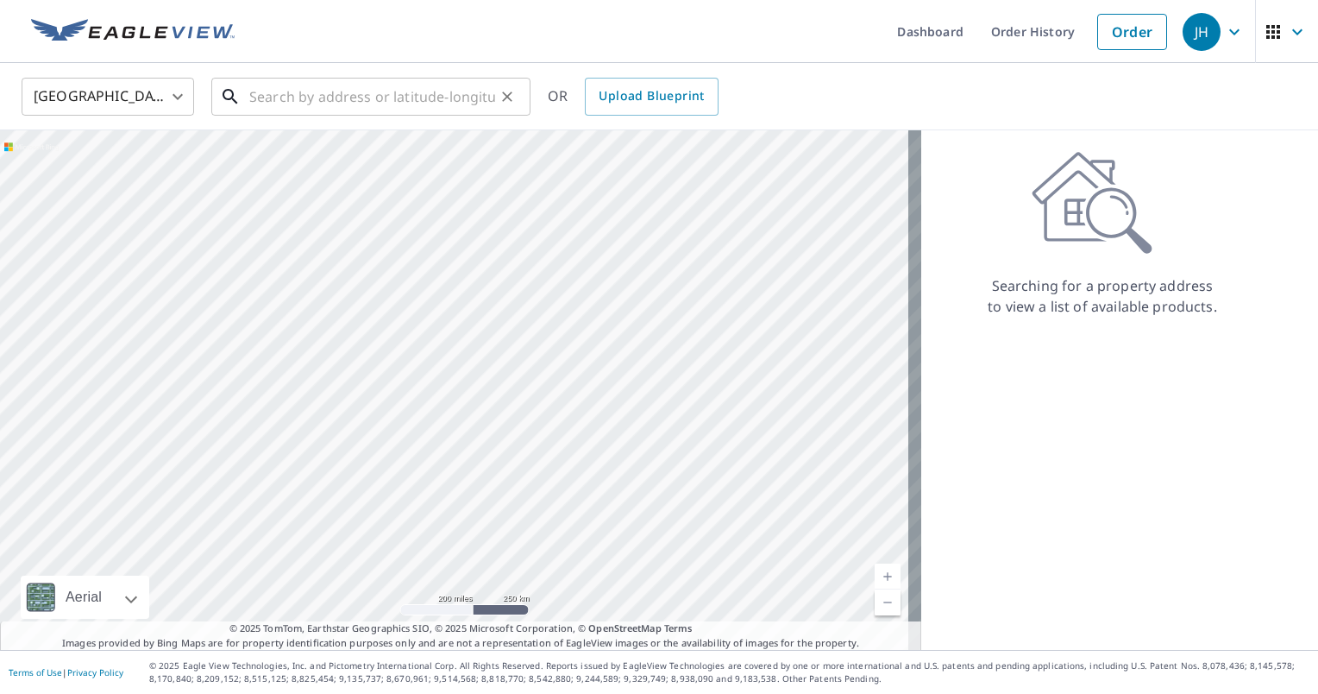
click at [472, 97] on input "text" at bounding box center [372, 96] width 246 height 48
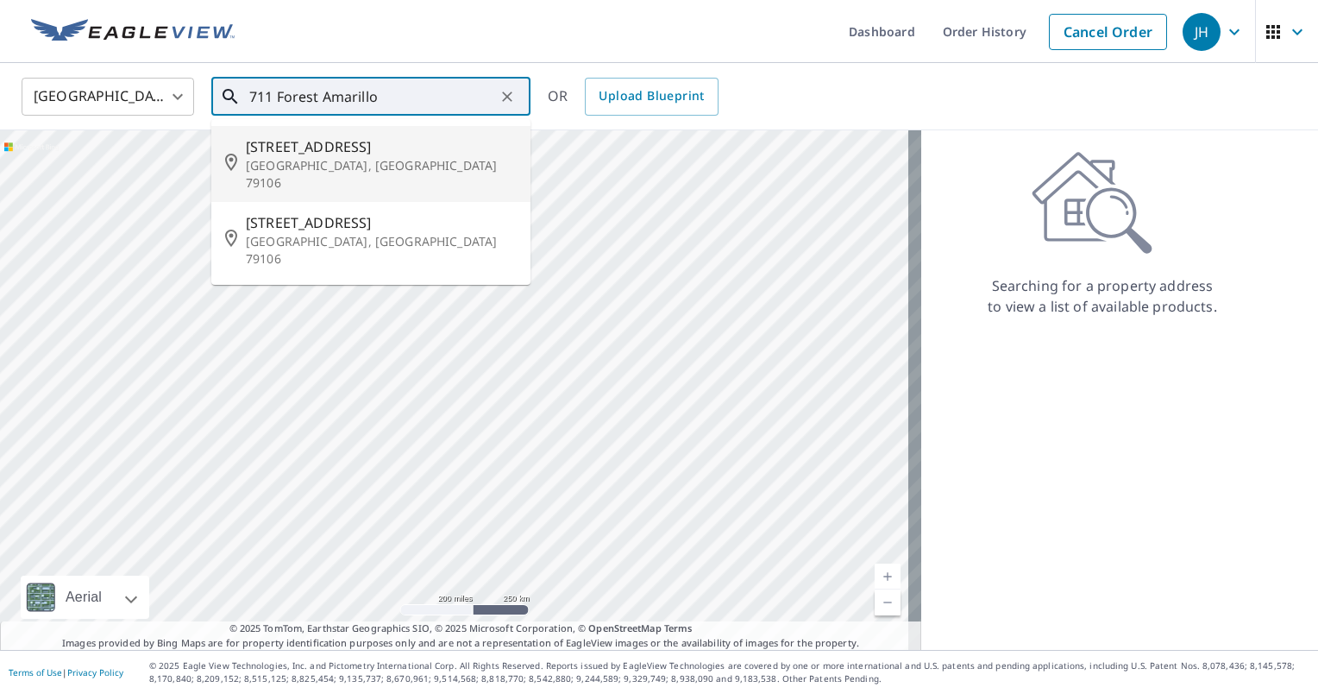
click at [292, 159] on p "[GEOGRAPHIC_DATA], [GEOGRAPHIC_DATA] 79106" at bounding box center [381, 174] width 271 height 35
type input "[STREET_ADDRESS]"
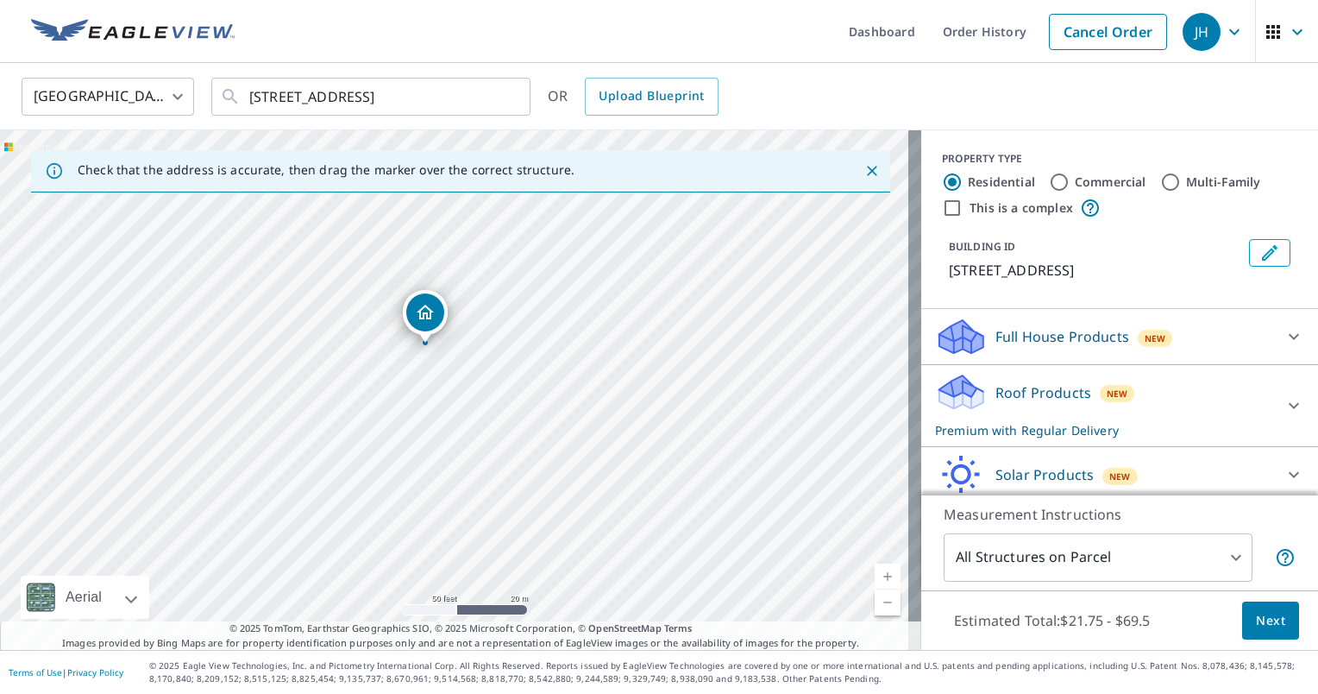
drag, startPoint x: 521, startPoint y: 403, endPoint x: 618, endPoint y: 171, distance: 251.3
click at [618, 171] on div "Check that the address is accurate, then drag the marker over the correct struc…" at bounding box center [460, 389] width 921 height 519
click at [647, 254] on div "[STREET_ADDRESS]" at bounding box center [460, 389] width 921 height 519
drag, startPoint x: 599, startPoint y: 419, endPoint x: 556, endPoint y: 386, distance: 53.5
click at [556, 386] on div "[STREET_ADDRESS]" at bounding box center [460, 389] width 921 height 519
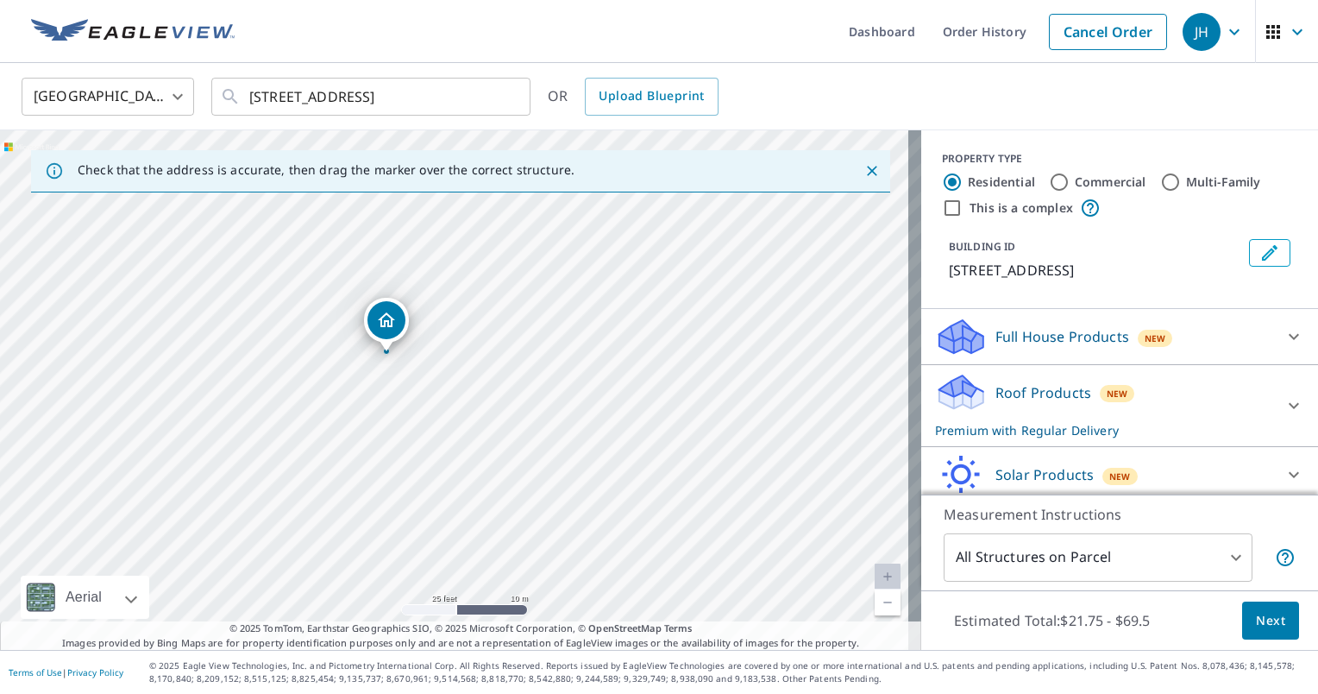
click at [1246, 603] on button "Next" at bounding box center [1270, 620] width 57 height 39
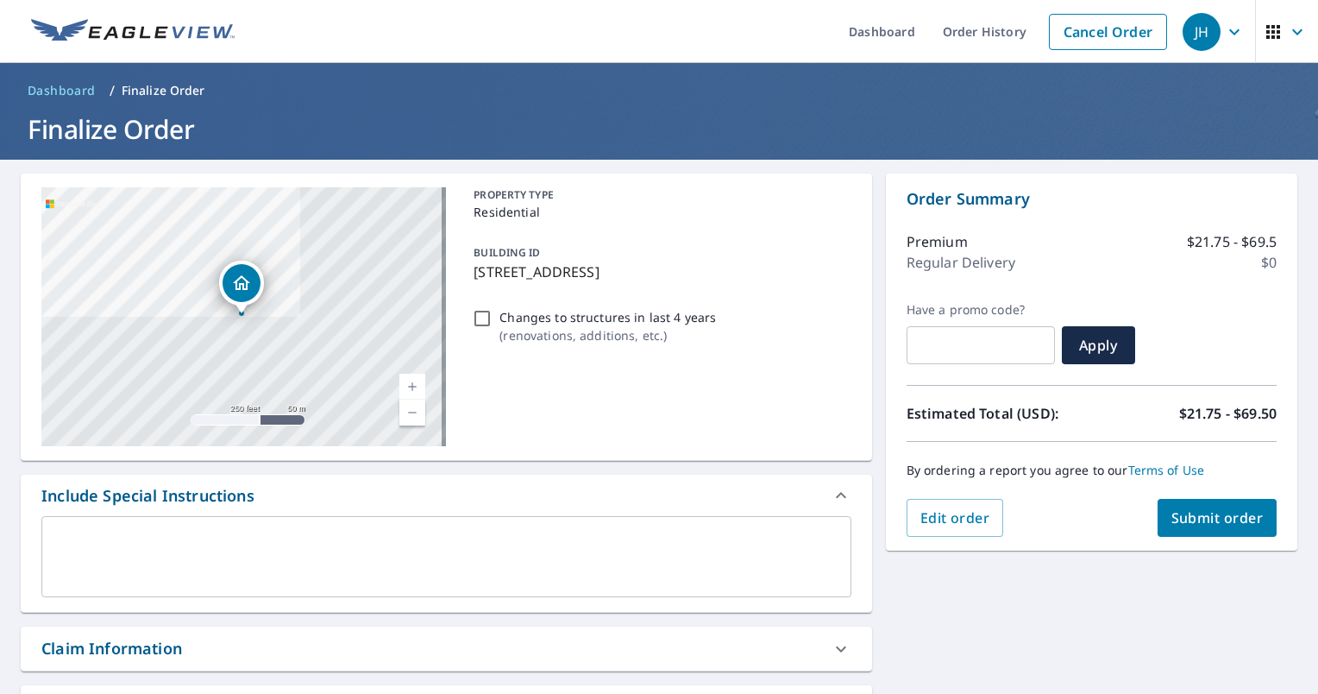
scroll to position [173, 0]
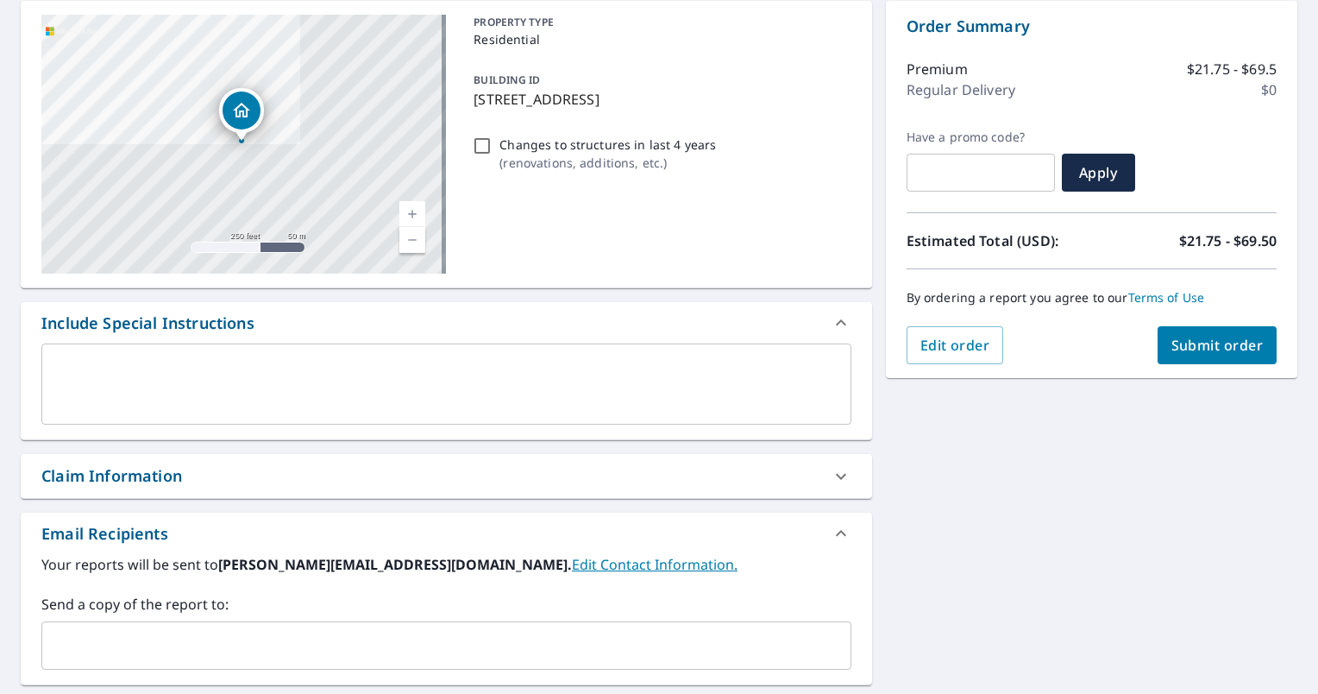
click at [179, 480] on div "Claim Information" at bounding box center [111, 475] width 141 height 23
checkbox input "true"
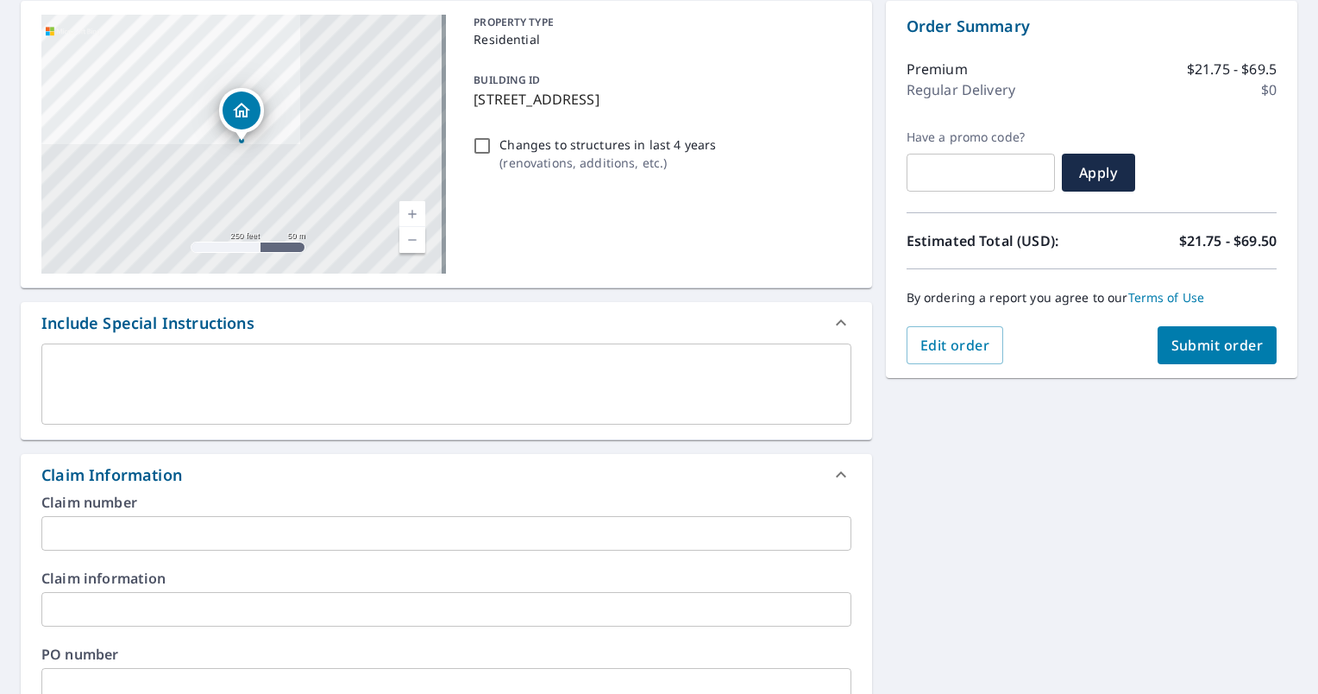
click at [179, 524] on input "text" at bounding box center [446, 533] width 810 height 35
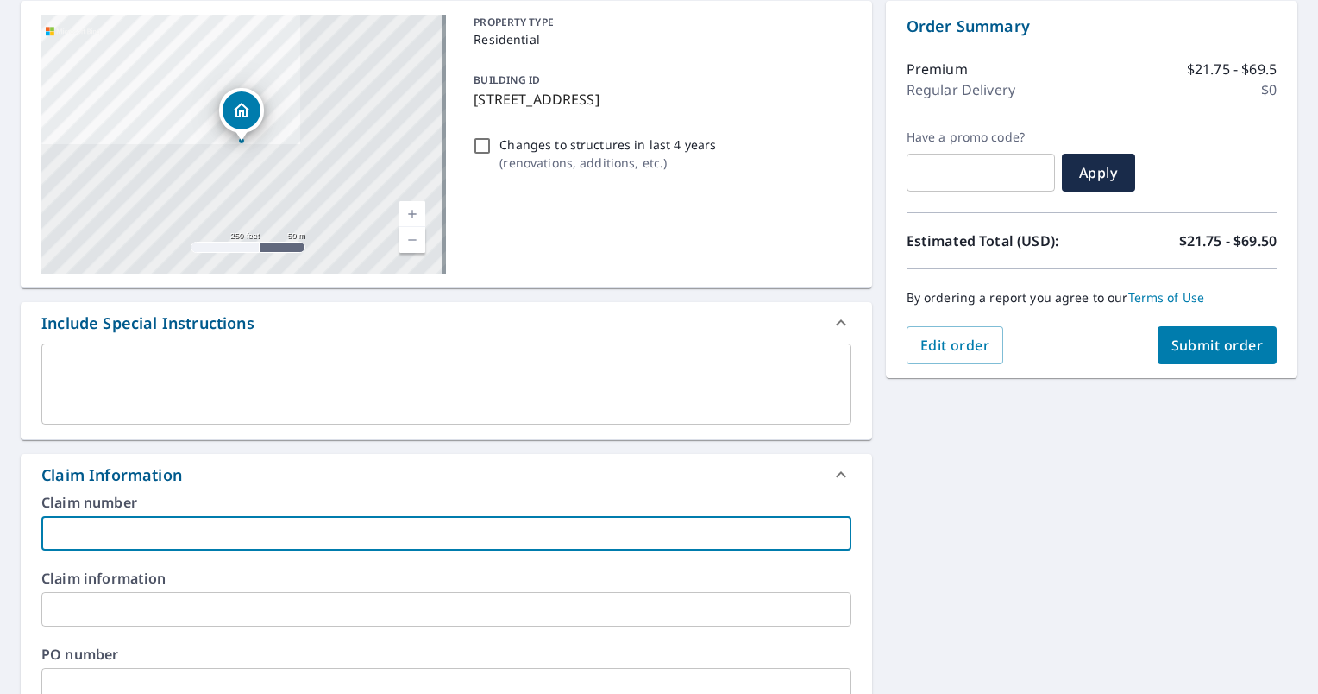
type input "M"
checkbox input "true"
type input "Ma"
checkbox input "true"
type input "Man"
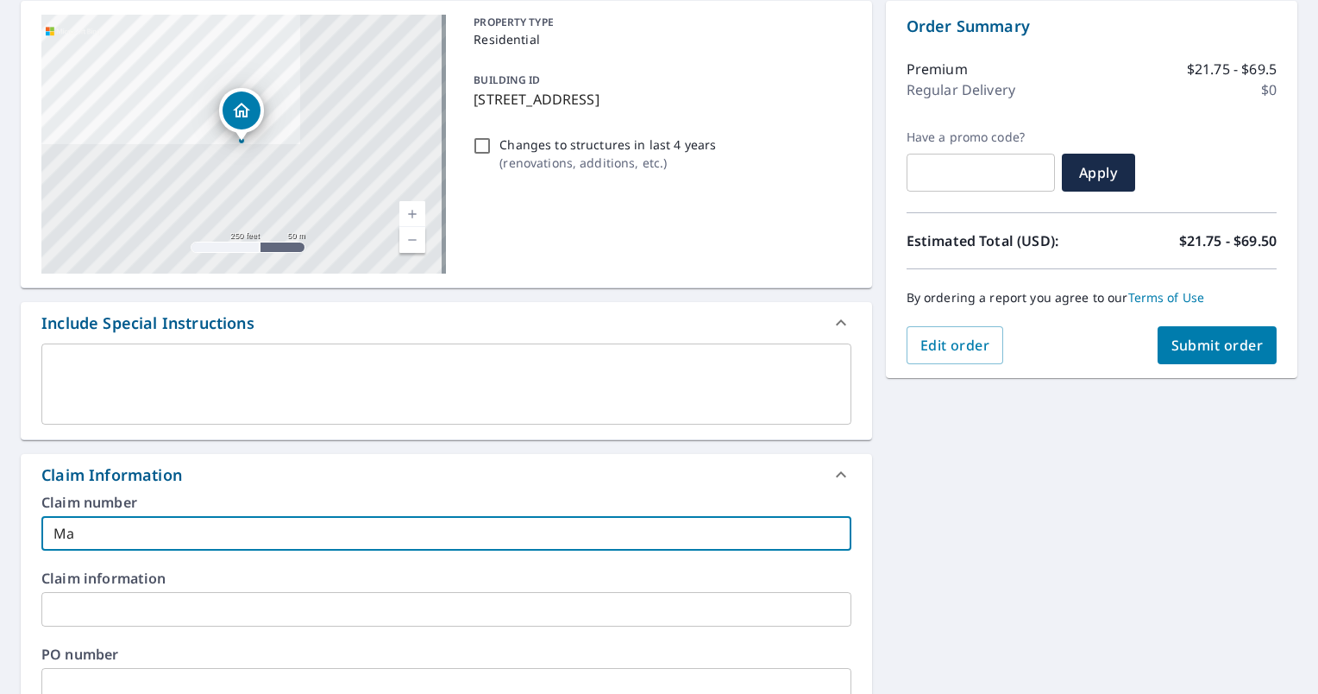
checkbox input "true"
type input "Mand"
checkbox input "true"
type input "Mandy"
checkbox input "true"
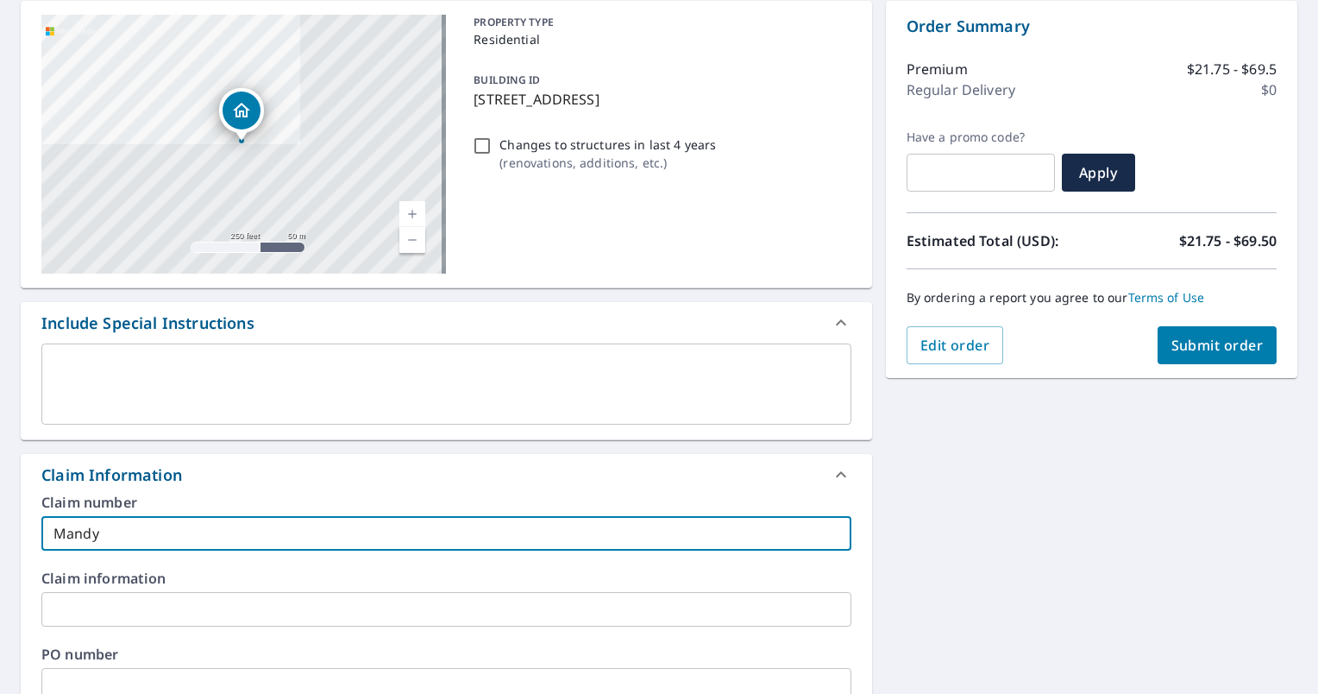
type input "Mandy"
checkbox input "true"
type input "[PERSON_NAME]"
checkbox input "true"
type input "[PERSON_NAME]"
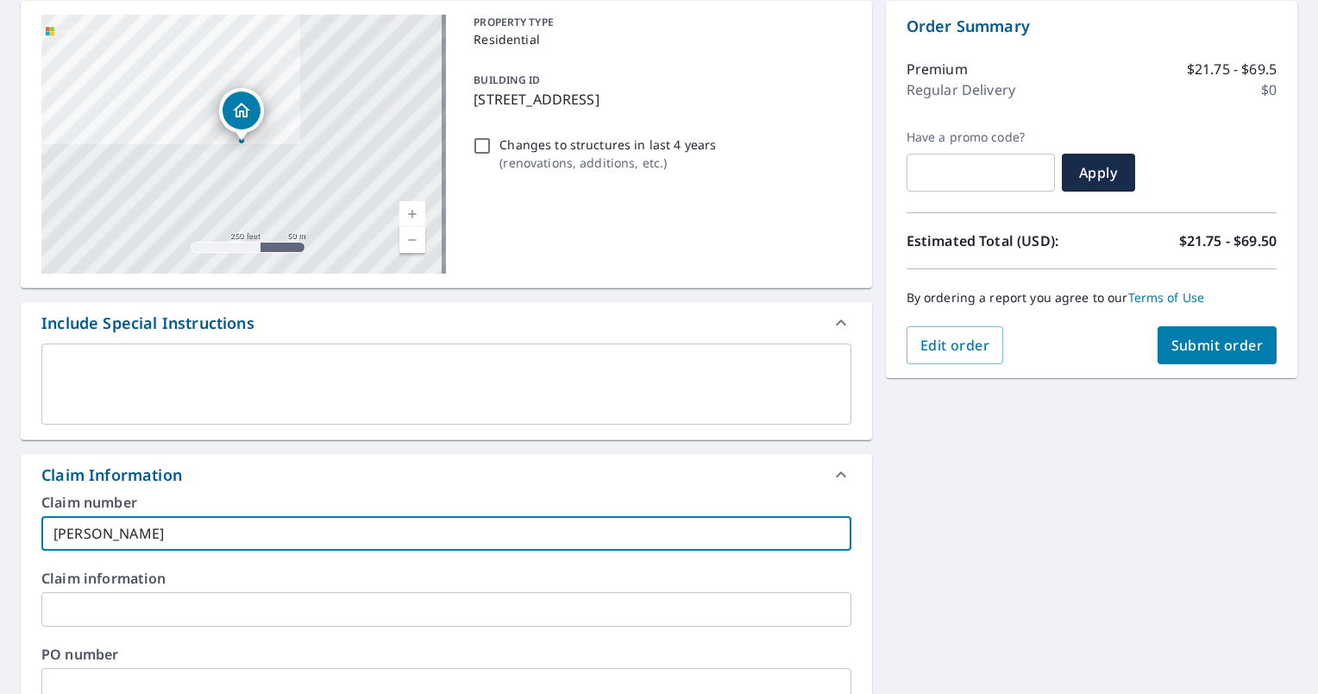
checkbox input "true"
type input "[PERSON_NAME]"
checkbox input "true"
type input "[PERSON_NAME] [PERSON_NAME]"
checkbox input "true"
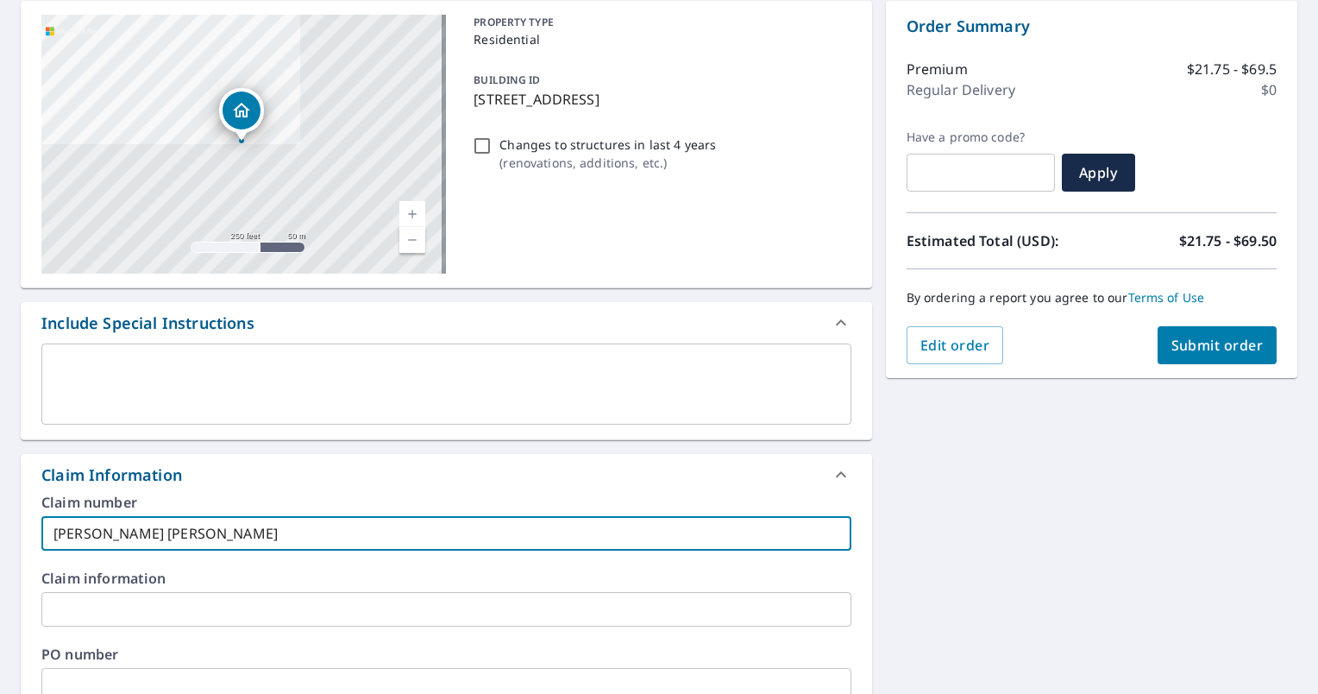
type input "[PERSON_NAME]"
checkbox input "true"
type input "[PERSON_NAME]"
checkbox input "true"
type input "[PERSON_NAME]"
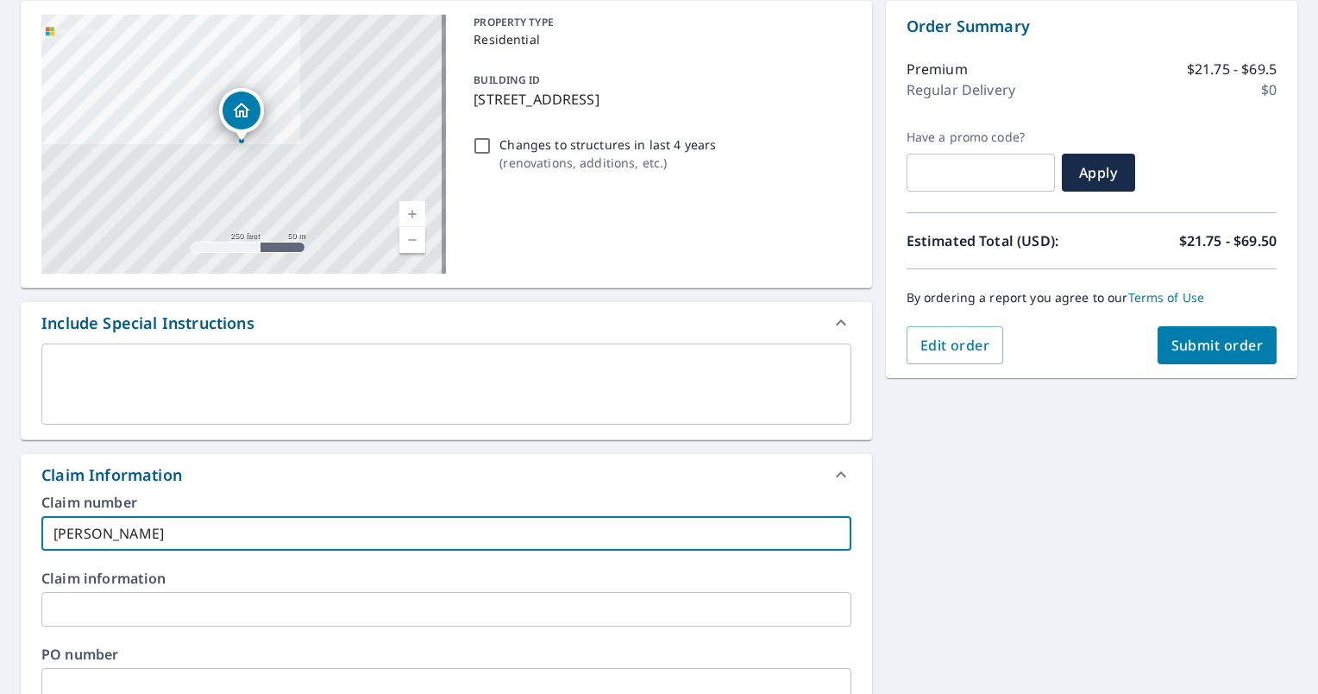
checkbox input "true"
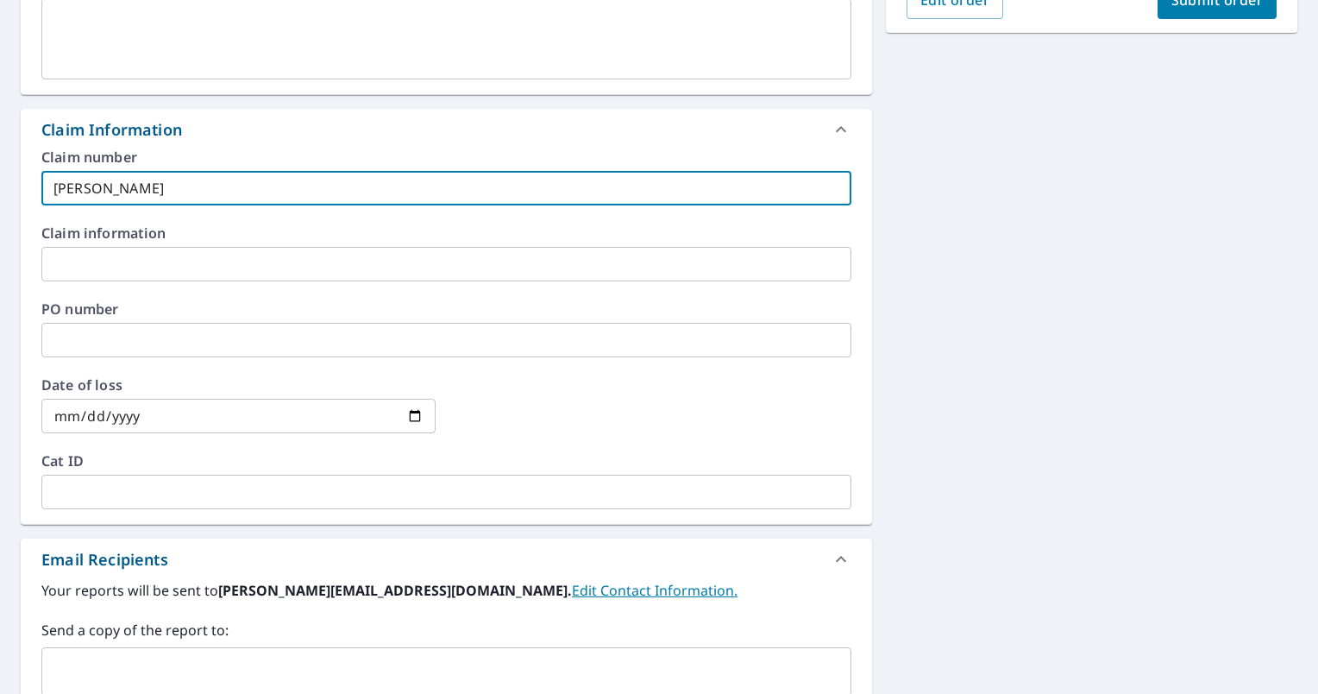
scroll to position [690, 0]
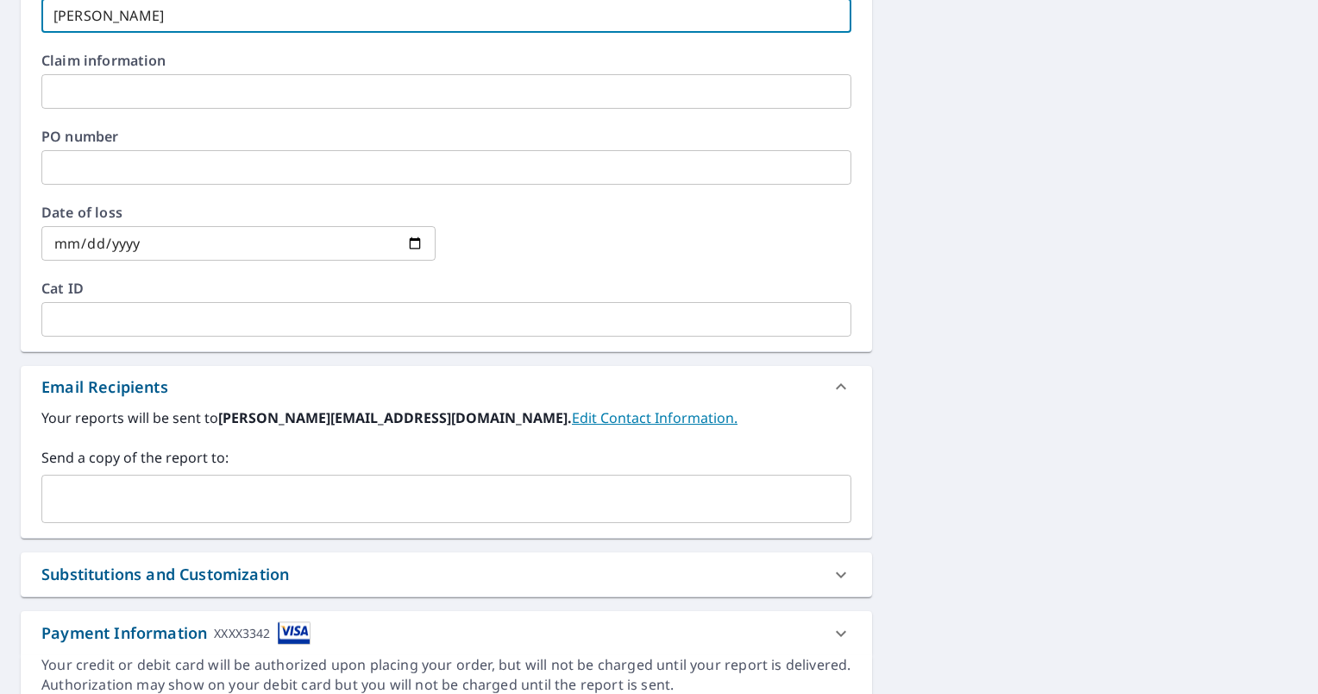
type input "[PERSON_NAME]"
click at [153, 499] on input "text" at bounding box center [433, 498] width 769 height 33
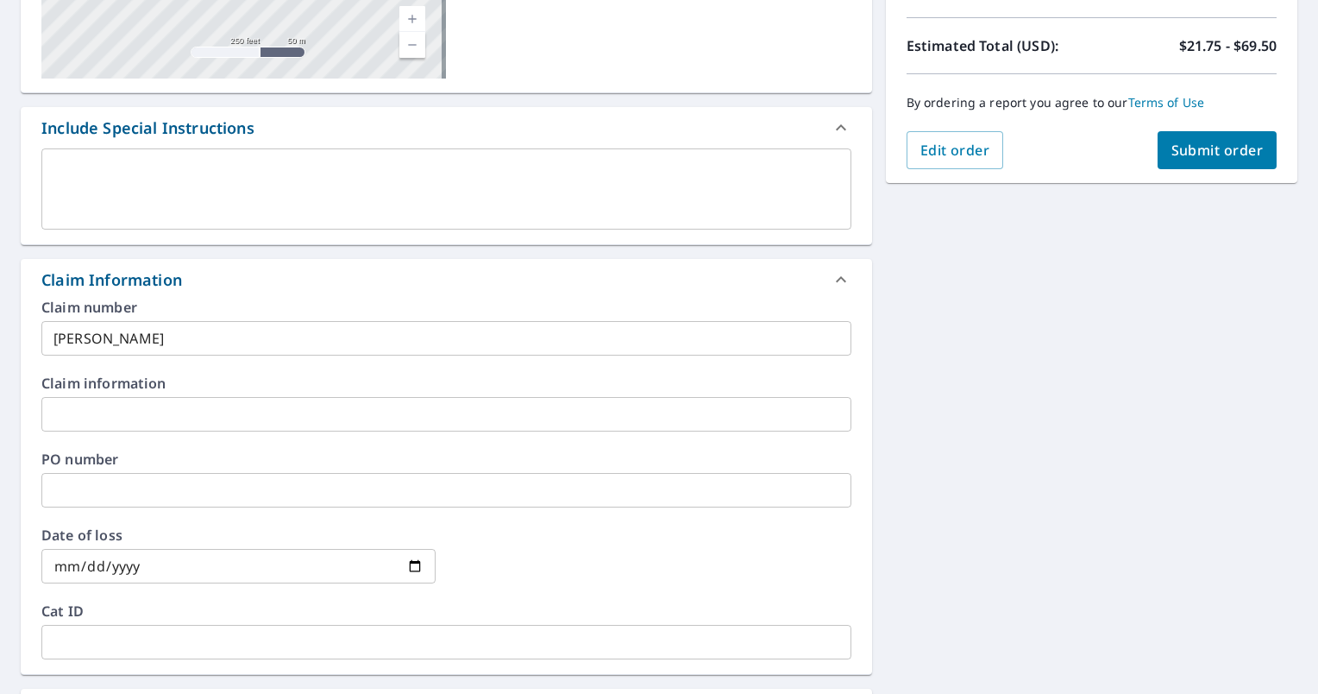
scroll to position [173, 0]
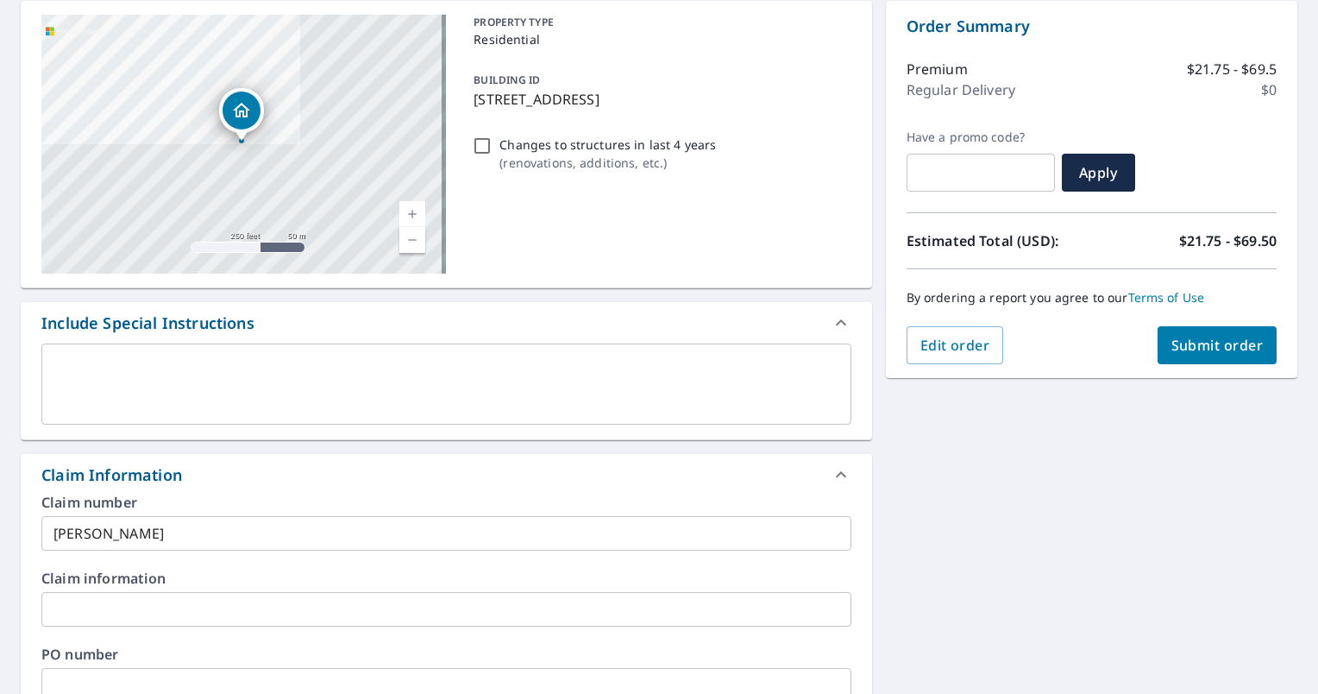
type input "[EMAIL_ADDRESS][PERSON_NAME][DOMAIN_NAME]"
click at [1209, 338] on span "Submit order" at bounding box center [1217, 345] width 92 height 19
checkbox input "true"
